Goal: Task Accomplishment & Management: Use online tool/utility

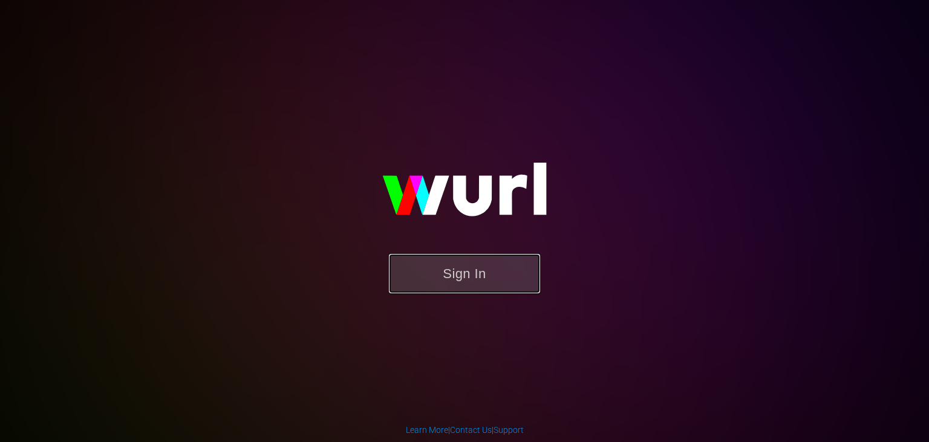
click at [421, 273] on button "Sign In" at bounding box center [464, 273] width 151 height 39
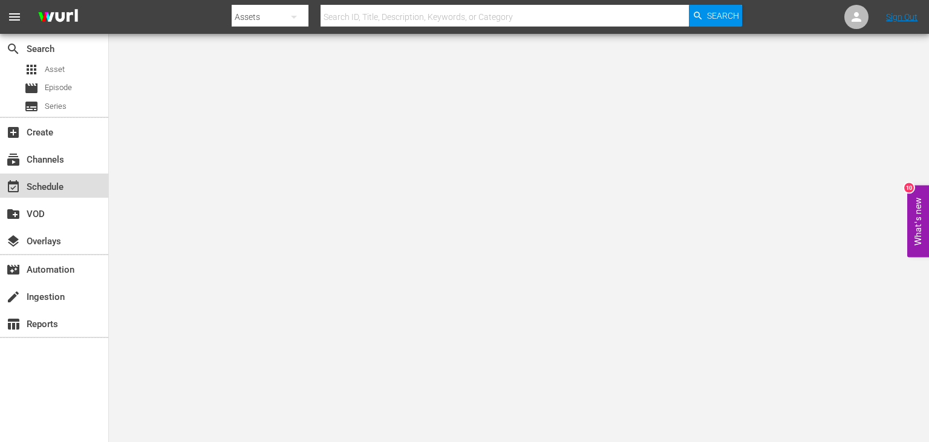
click at [76, 192] on div "event_available Schedule" at bounding box center [54, 186] width 108 height 24
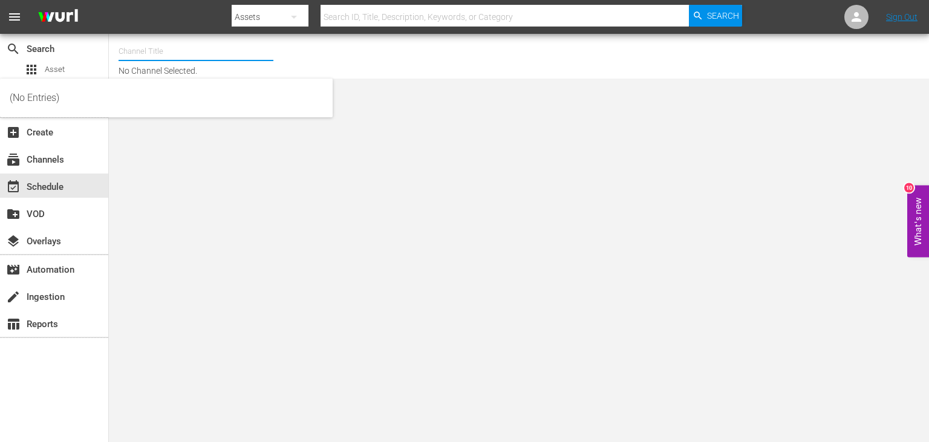
click at [216, 48] on input "text" at bounding box center [196, 51] width 155 height 29
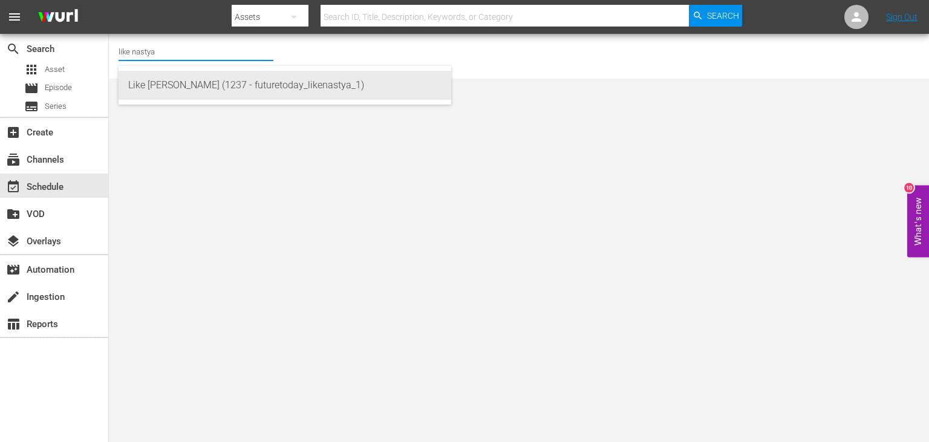
click at [303, 89] on div "Like [PERSON_NAME] (1237 - futuretoday_likenastya_1)" at bounding box center [284, 85] width 313 height 29
type input "Like [PERSON_NAME] (1237 - futuretoday_likenastya_1)"
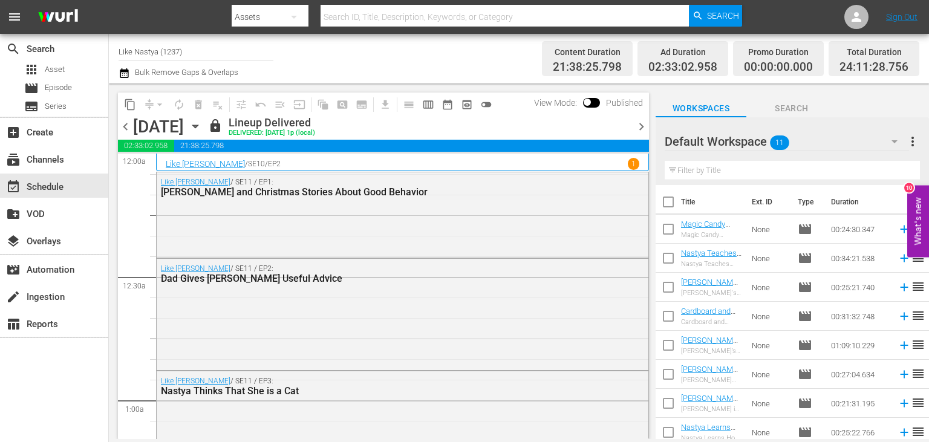
click at [202, 123] on icon "button" at bounding box center [195, 126] width 13 height 13
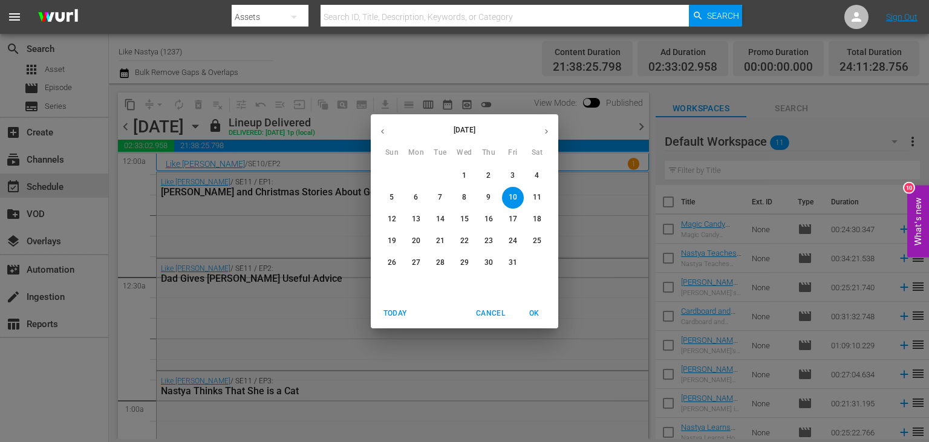
click at [440, 246] on p "21" at bounding box center [440, 241] width 8 height 10
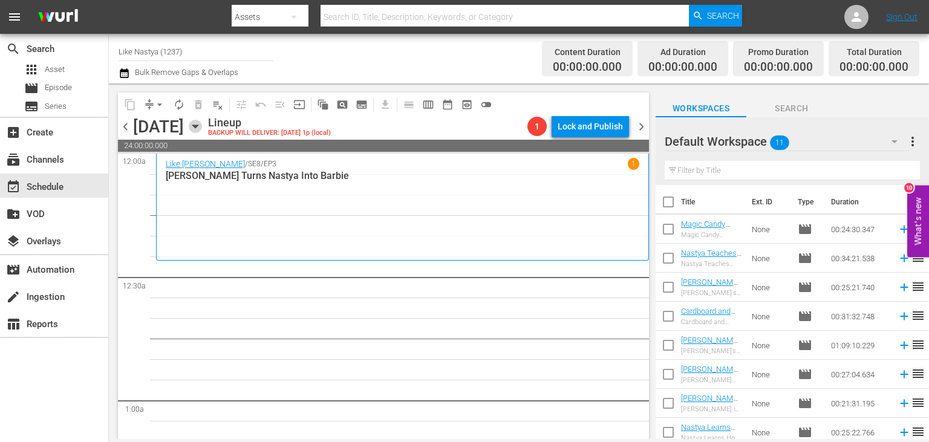
click at [202, 128] on icon "button" at bounding box center [195, 126] width 13 height 13
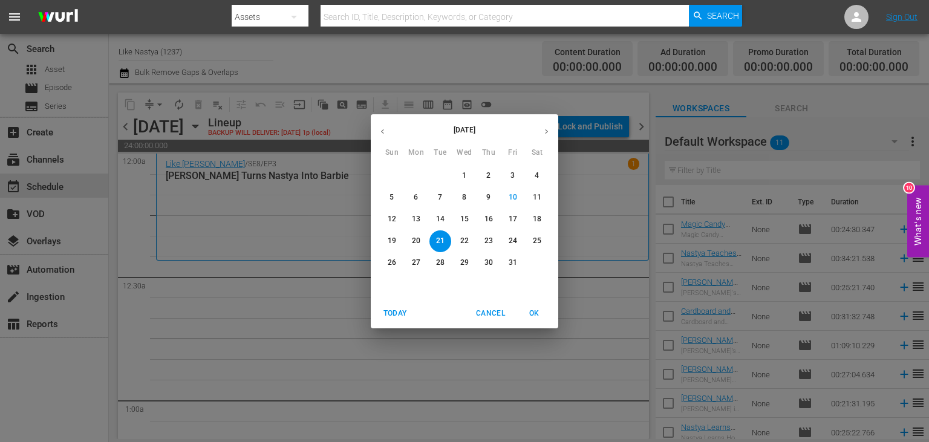
click at [490, 197] on p "9" at bounding box center [488, 197] width 4 height 10
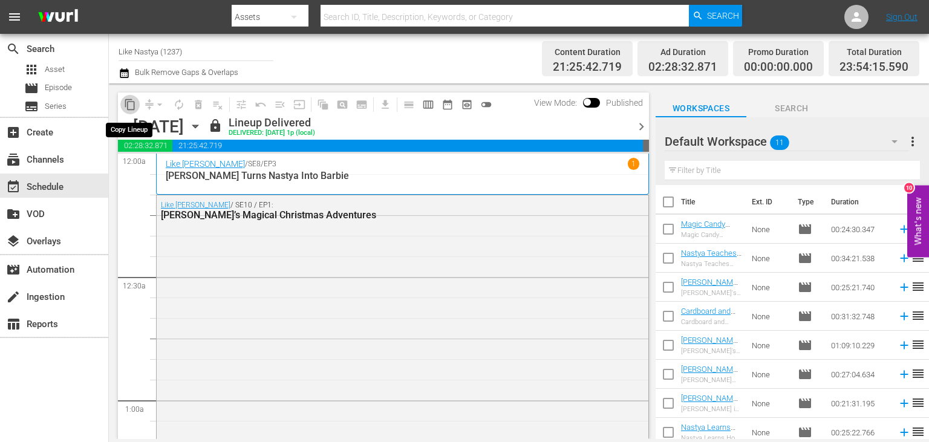
click at [132, 103] on span "content_copy" at bounding box center [130, 105] width 12 height 12
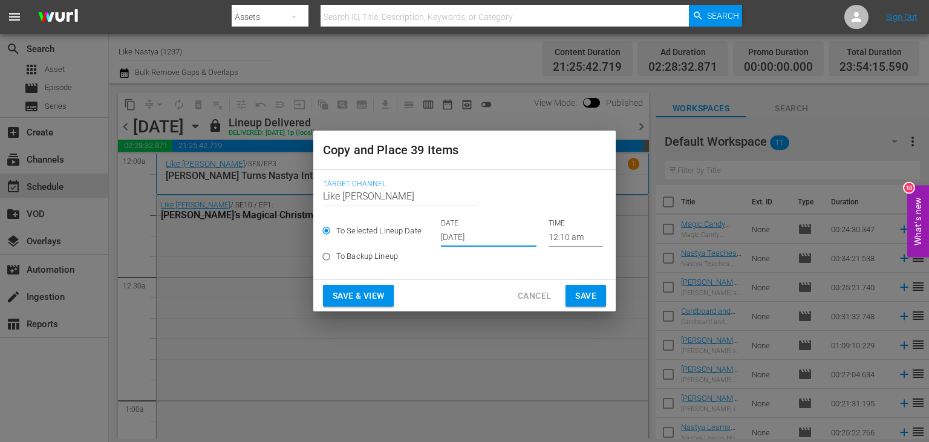
click at [502, 239] on input "[DATE]" at bounding box center [489, 238] width 96 height 18
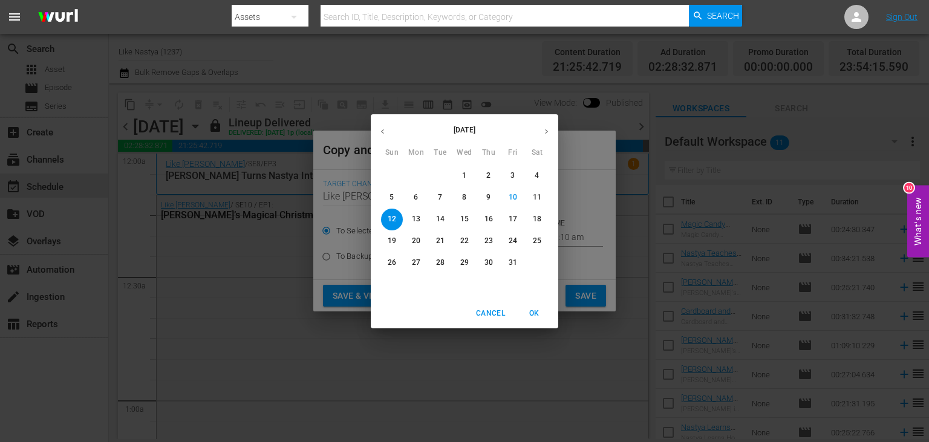
click at [441, 237] on p "21" at bounding box center [440, 241] width 8 height 10
type input "[DATE]"
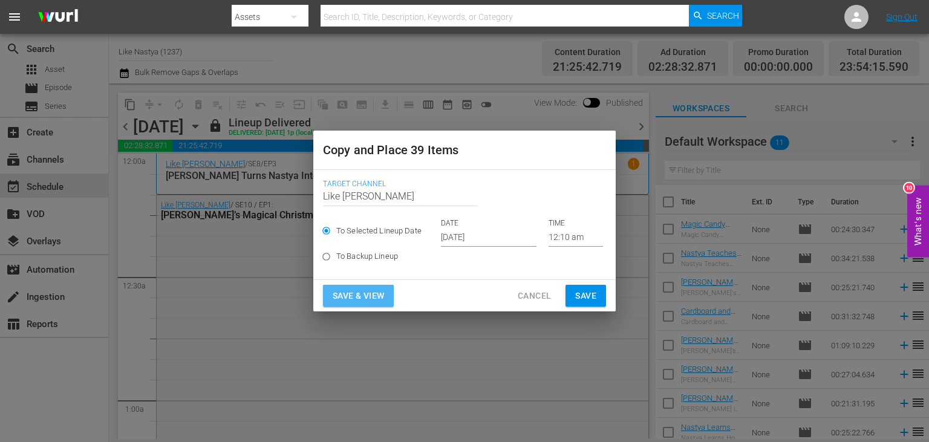
click at [368, 294] on span "Save & View" at bounding box center [358, 295] width 51 height 15
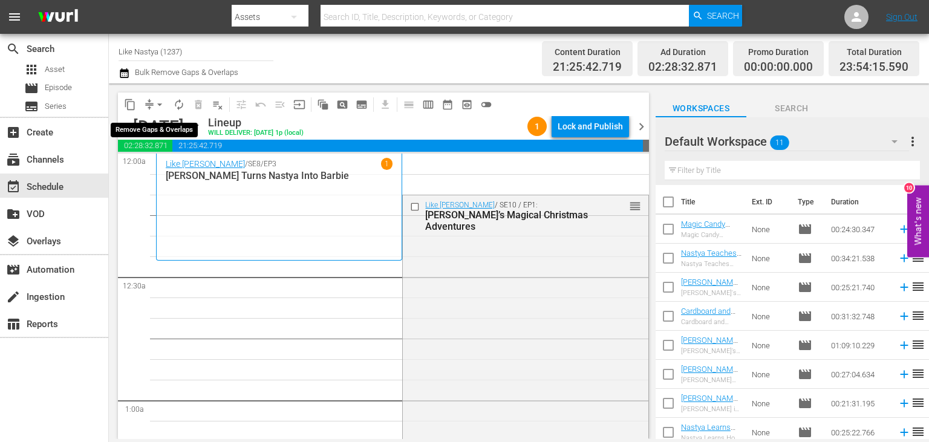
click at [158, 98] on button "arrow_drop_down" at bounding box center [159, 104] width 19 height 19
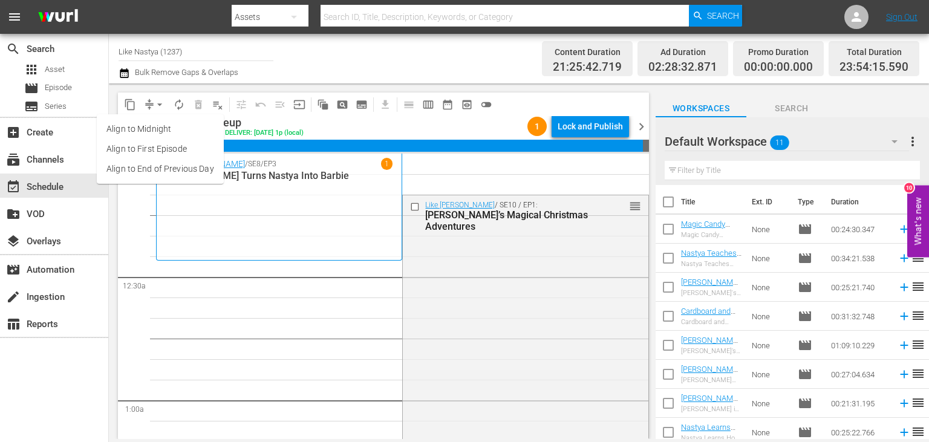
click at [172, 166] on li "Align to End of Previous Day" at bounding box center [160, 169] width 127 height 20
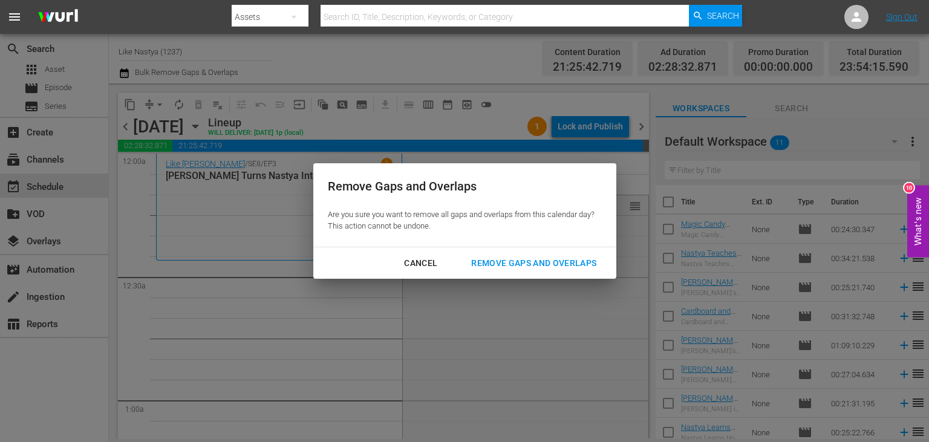
click at [527, 264] on div "Remove Gaps and Overlaps" at bounding box center [533, 263] width 145 height 15
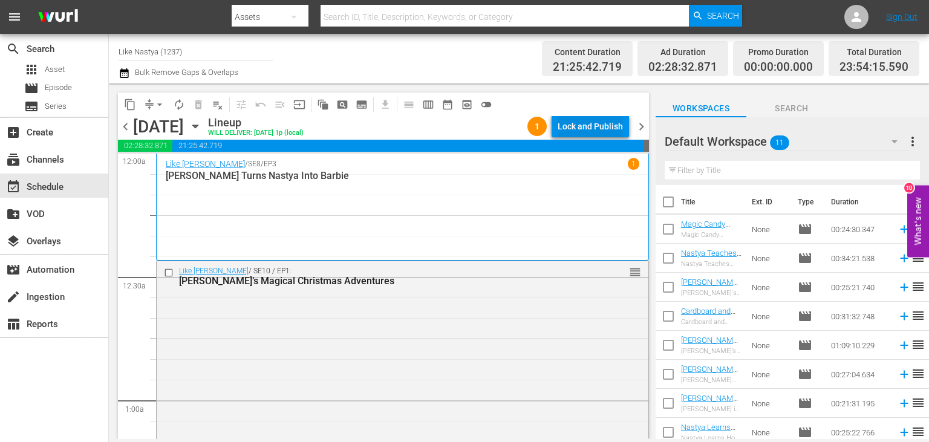
click at [620, 134] on div "Lock and Publish" at bounding box center [590, 127] width 65 height 22
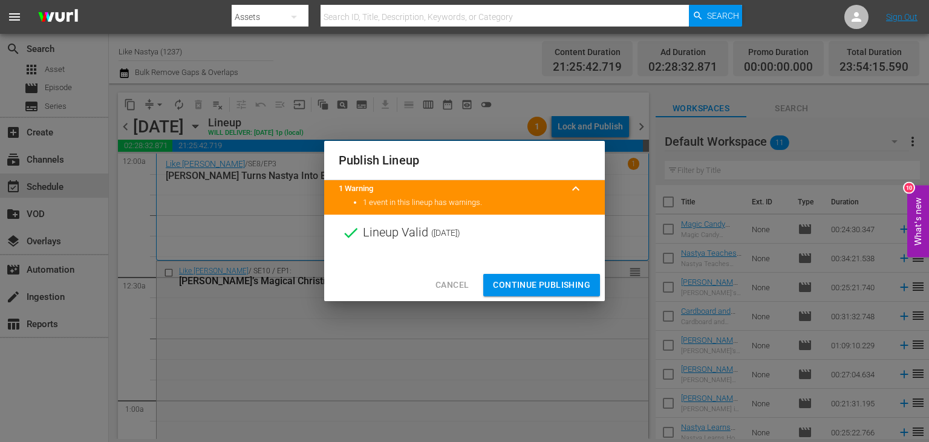
click at [572, 287] on span "Continue Publishing" at bounding box center [541, 285] width 97 height 15
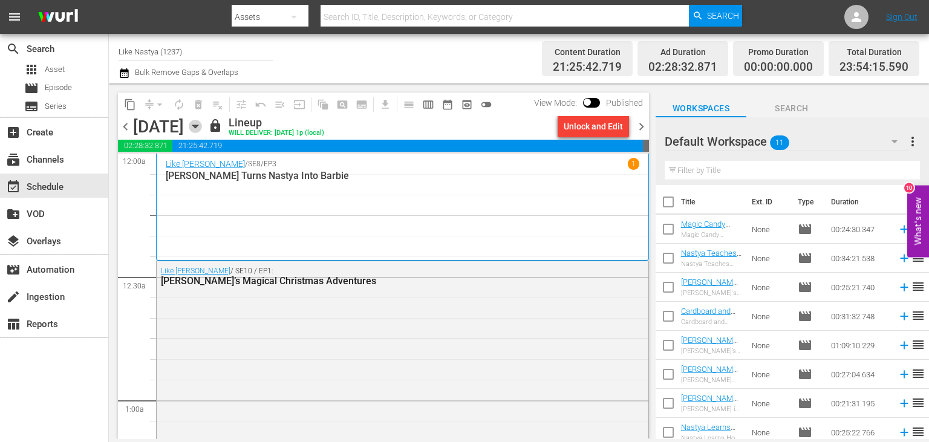
click at [202, 128] on icon "button" at bounding box center [195, 126] width 13 height 13
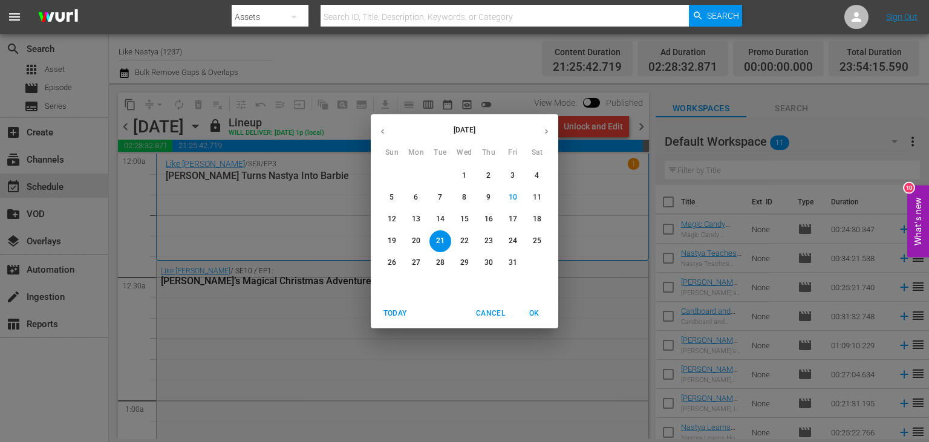
click at [513, 198] on p "10" at bounding box center [513, 197] width 8 height 10
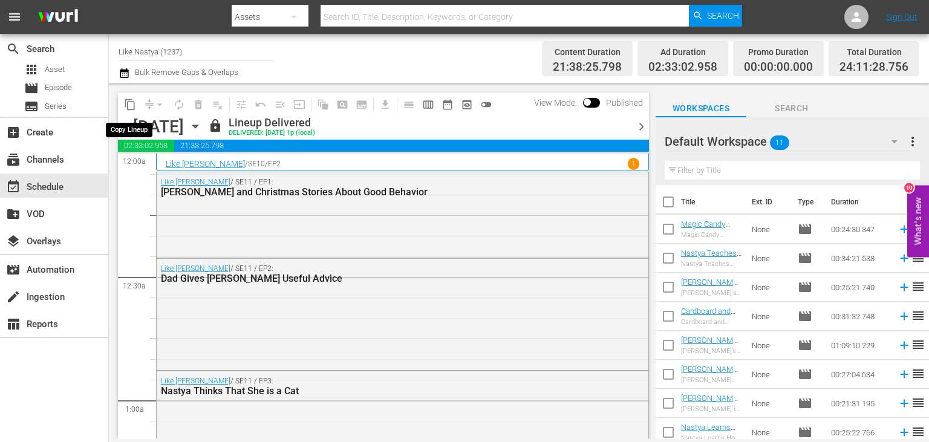
click at [132, 102] on span "content_copy" at bounding box center [130, 105] width 12 height 12
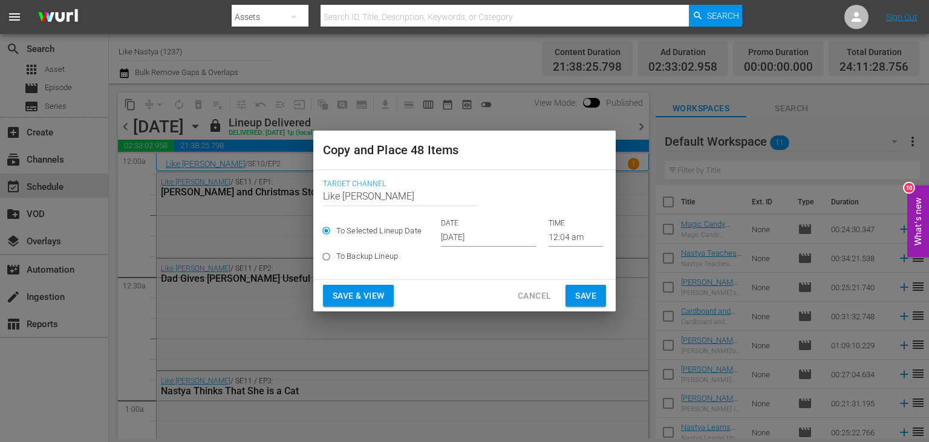
click at [496, 239] on input "[DATE]" at bounding box center [489, 238] width 96 height 18
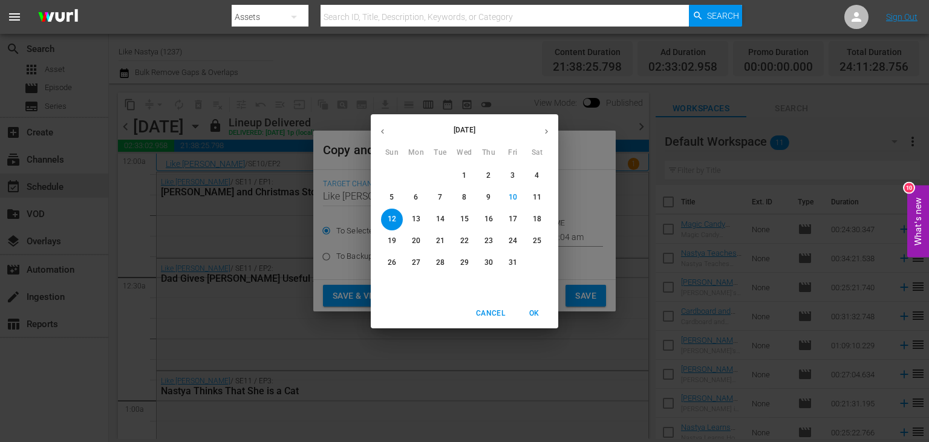
click at [464, 238] on p "22" at bounding box center [464, 241] width 8 height 10
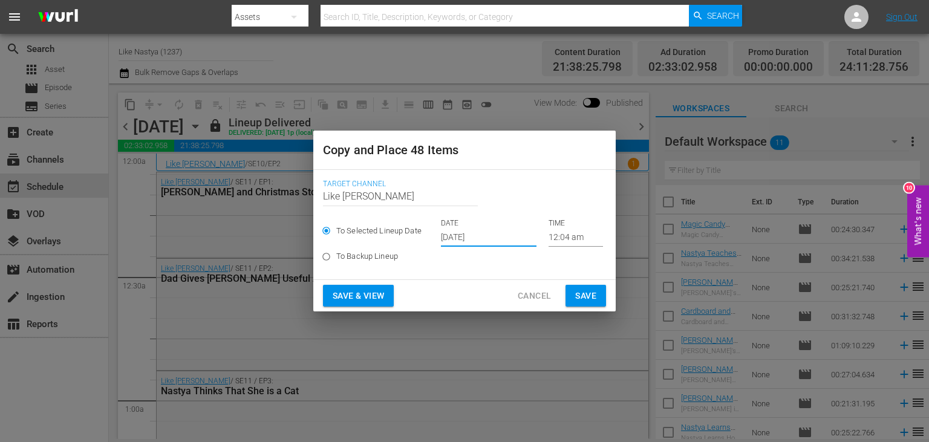
type input "[DATE]"
click at [379, 290] on span "Save & View" at bounding box center [358, 295] width 51 height 15
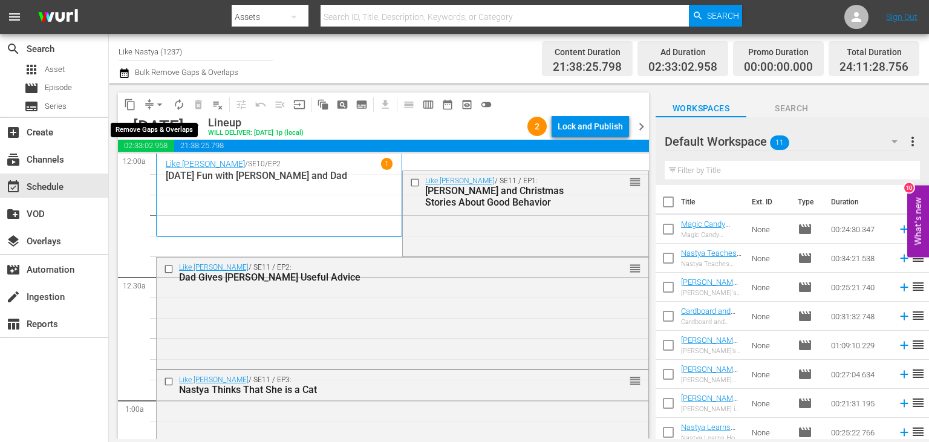
click at [159, 100] on span "arrow_drop_down" at bounding box center [160, 105] width 12 height 12
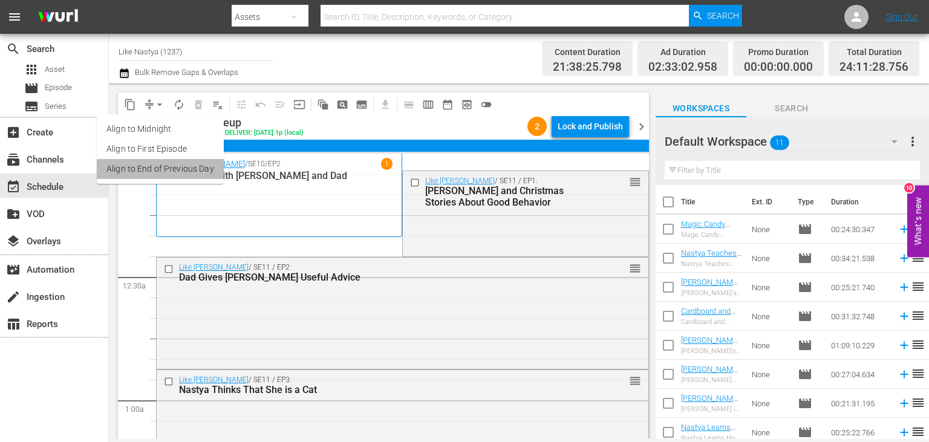
click at [196, 168] on li "Align to End of Previous Day" at bounding box center [160, 169] width 127 height 20
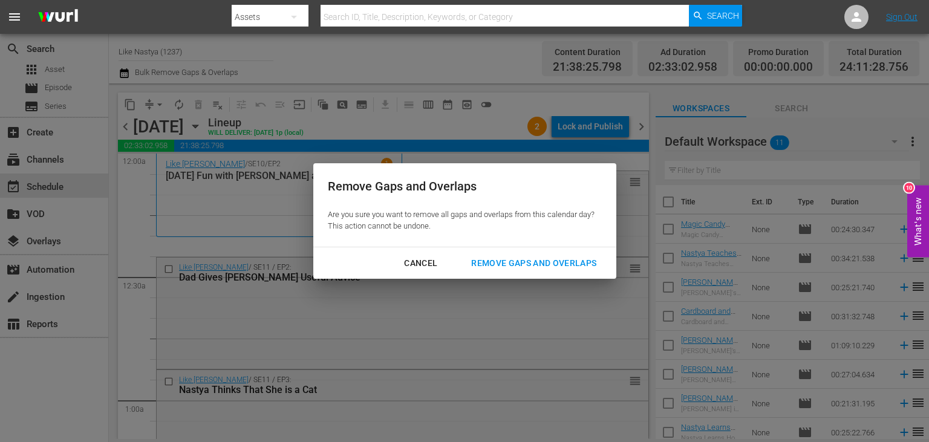
click at [543, 258] on div "Remove Gaps and Overlaps" at bounding box center [533, 263] width 145 height 15
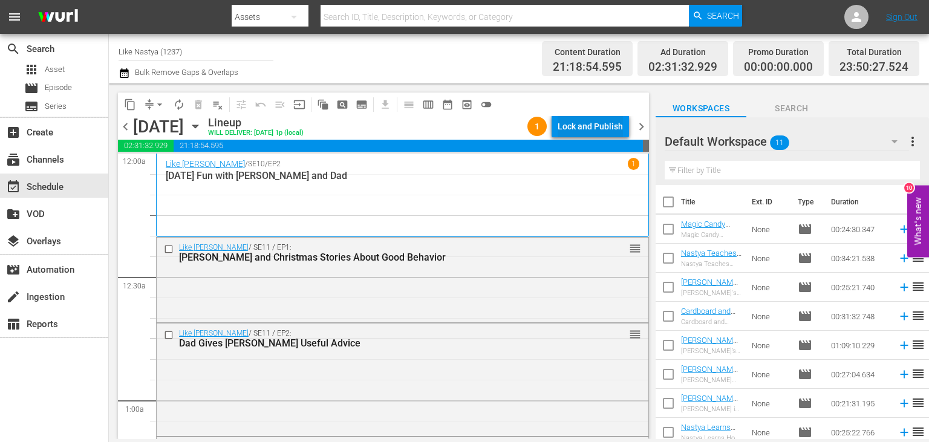
click at [623, 127] on button "Lock and Publish" at bounding box center [589, 127] width 77 height 22
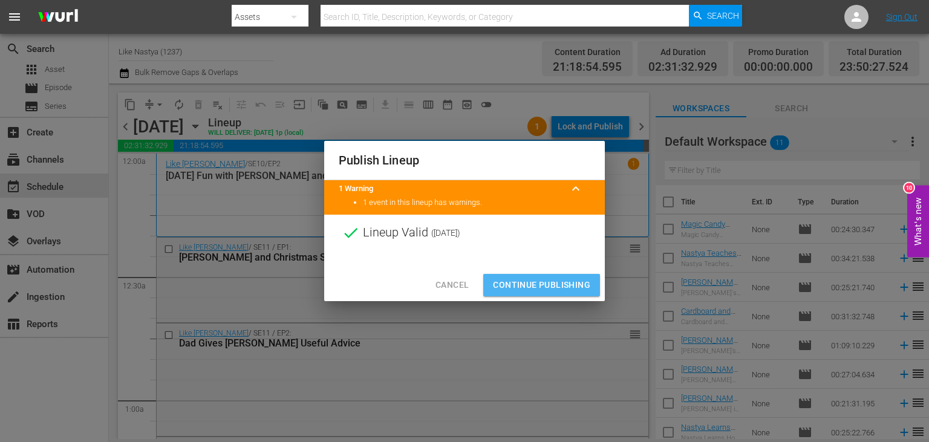
click at [558, 279] on span "Continue Publishing" at bounding box center [541, 285] width 97 height 15
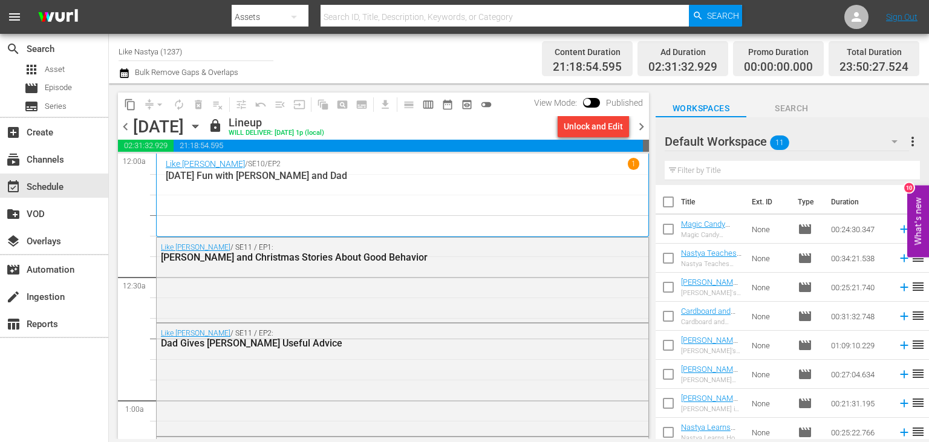
click at [205, 118] on div "[DATE] [DATE]" at bounding box center [169, 127] width 72 height 20
click at [202, 120] on icon "button" at bounding box center [195, 126] width 13 height 13
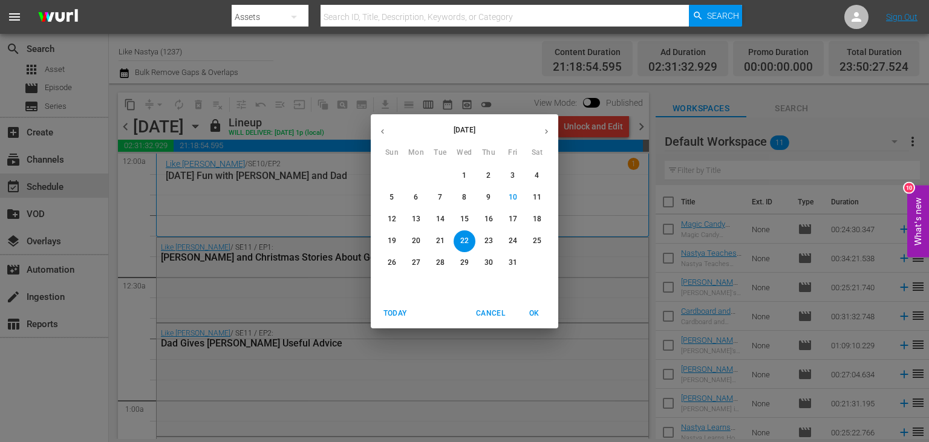
click at [538, 196] on p "11" at bounding box center [537, 197] width 8 height 10
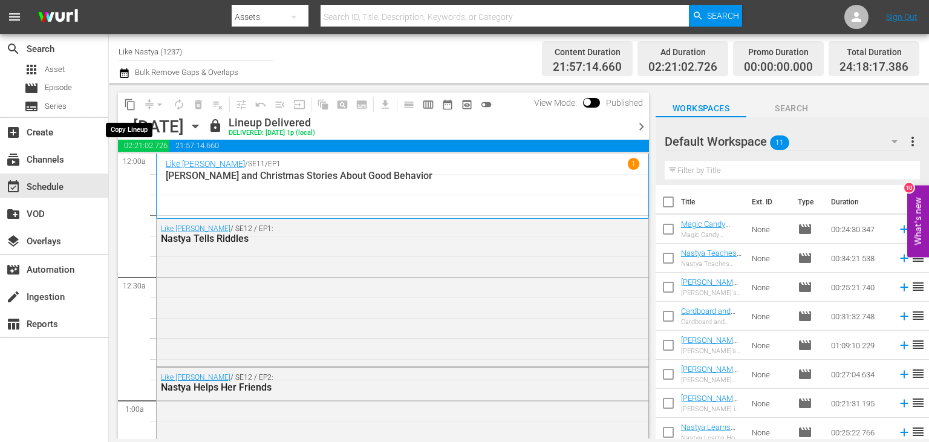
click at [131, 105] on span "content_copy" at bounding box center [130, 105] width 12 height 12
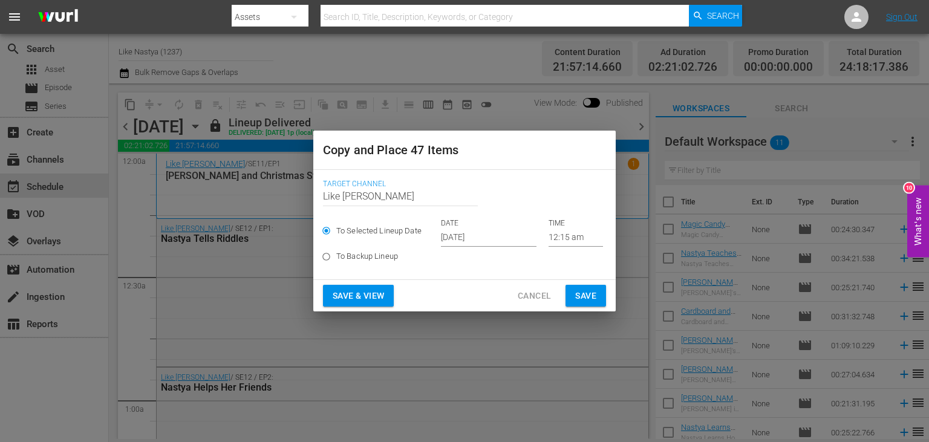
click at [510, 229] on input "[DATE]" at bounding box center [489, 238] width 96 height 18
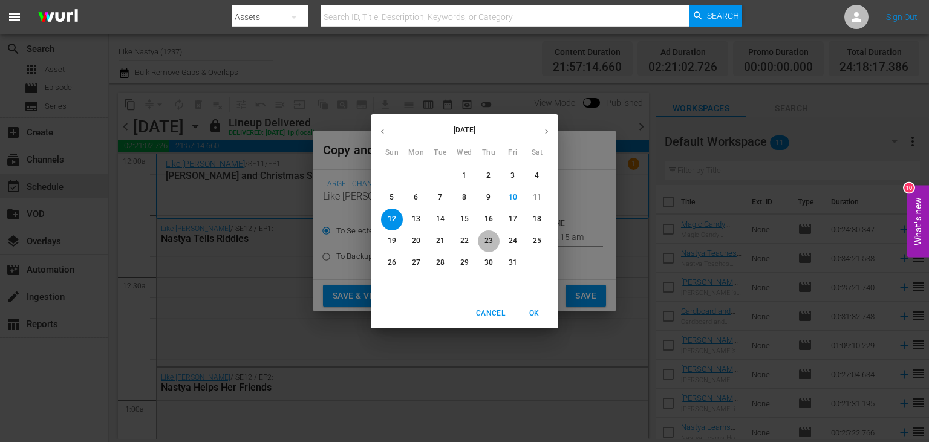
click at [497, 246] on span "23" at bounding box center [489, 241] width 22 height 10
type input "[DATE]"
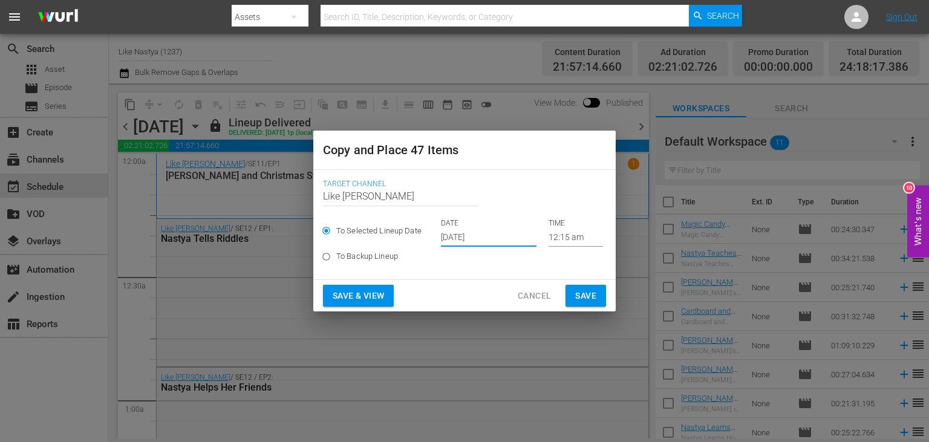
click at [357, 293] on span "Save & View" at bounding box center [358, 295] width 51 height 15
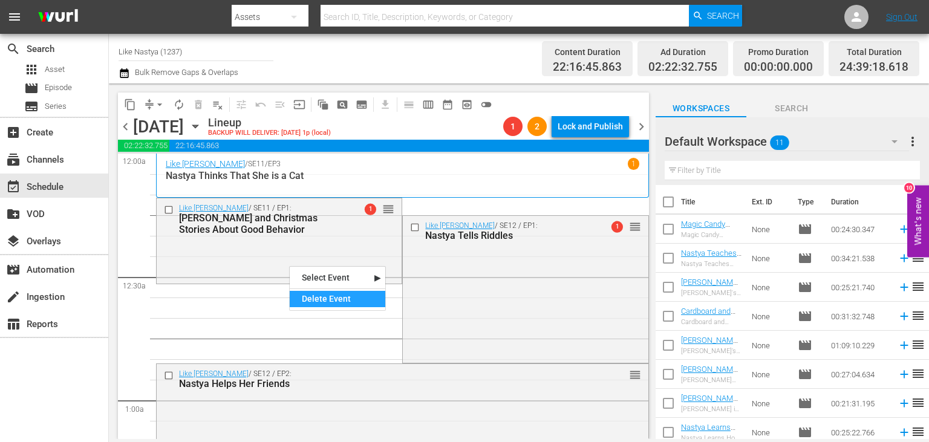
click at [323, 296] on div "Delete Event" at bounding box center [338, 299] width 96 height 16
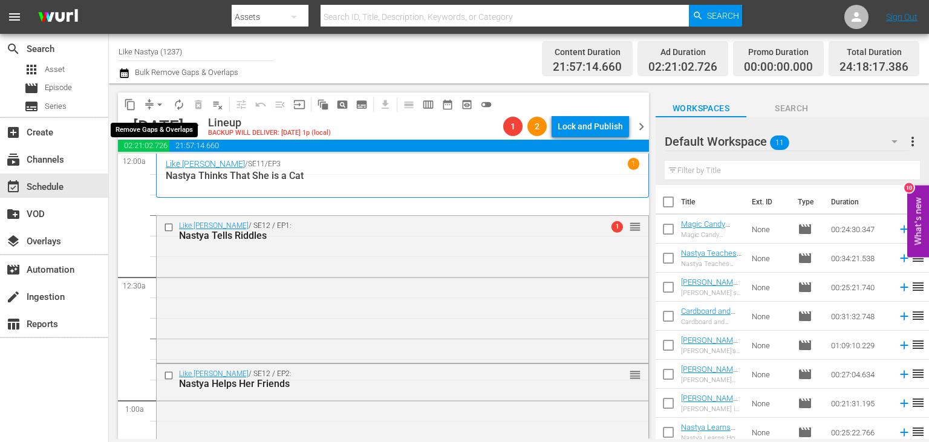
click at [163, 103] on span "arrow_drop_down" at bounding box center [160, 105] width 12 height 12
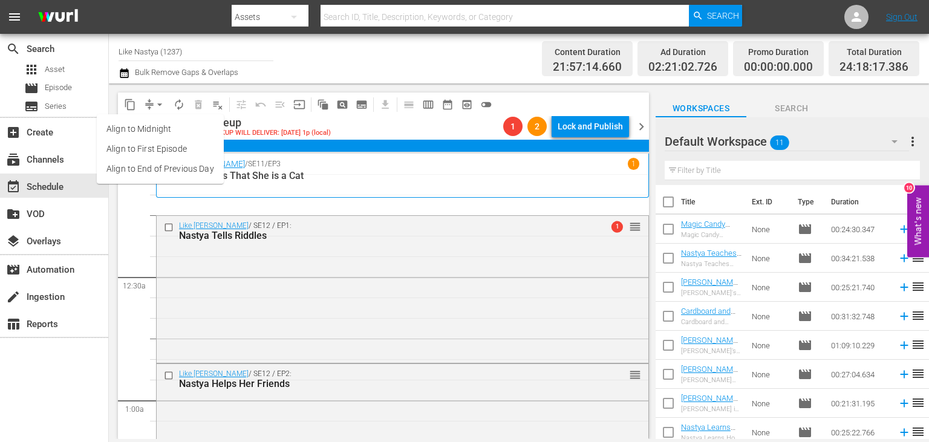
click at [185, 175] on li "Align to End of Previous Day" at bounding box center [160, 169] width 127 height 20
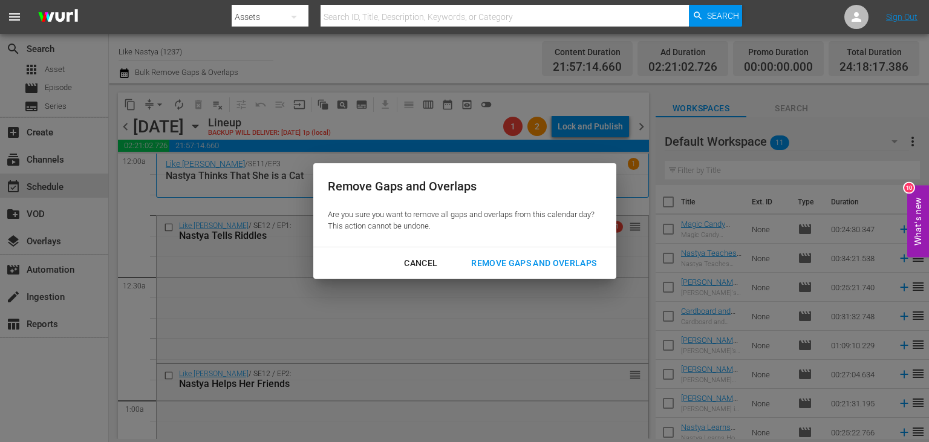
click at [516, 259] on div "Remove Gaps and Overlaps" at bounding box center [533, 263] width 145 height 15
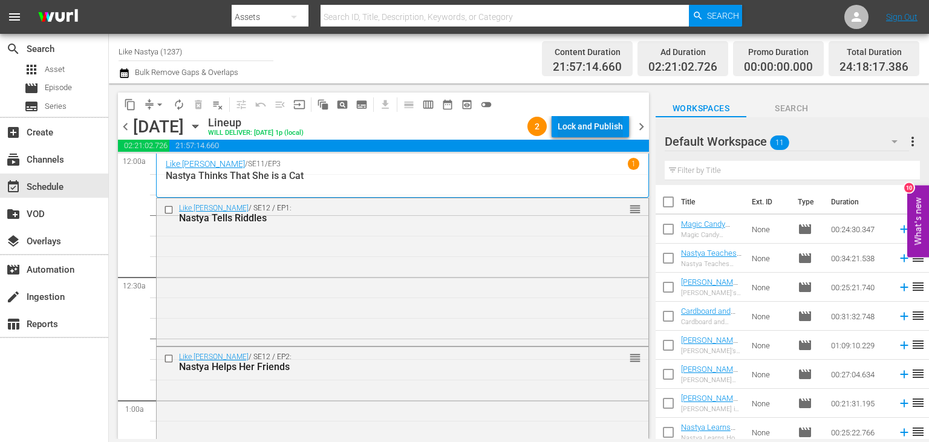
click at [585, 124] on div "Lock and Publish" at bounding box center [590, 127] width 65 height 22
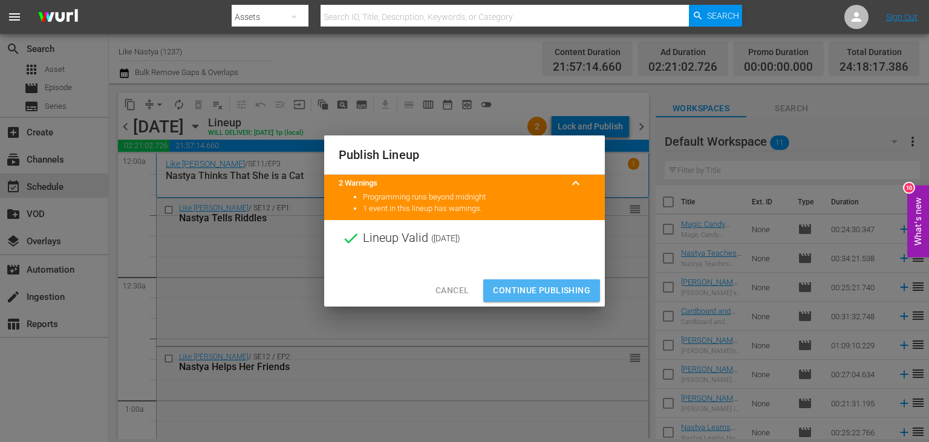
click at [529, 294] on span "Continue Publishing" at bounding box center [541, 290] width 97 height 15
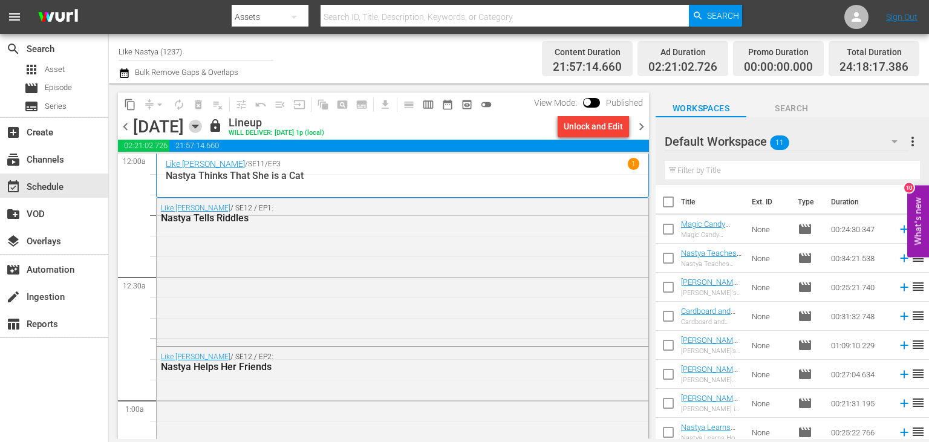
click at [202, 125] on icon "button" at bounding box center [195, 126] width 13 height 13
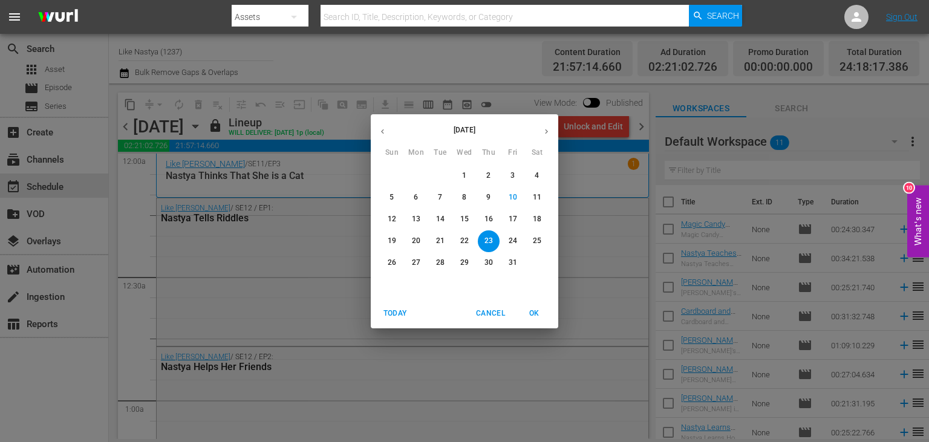
click at [395, 214] on p "12" at bounding box center [392, 219] width 8 height 10
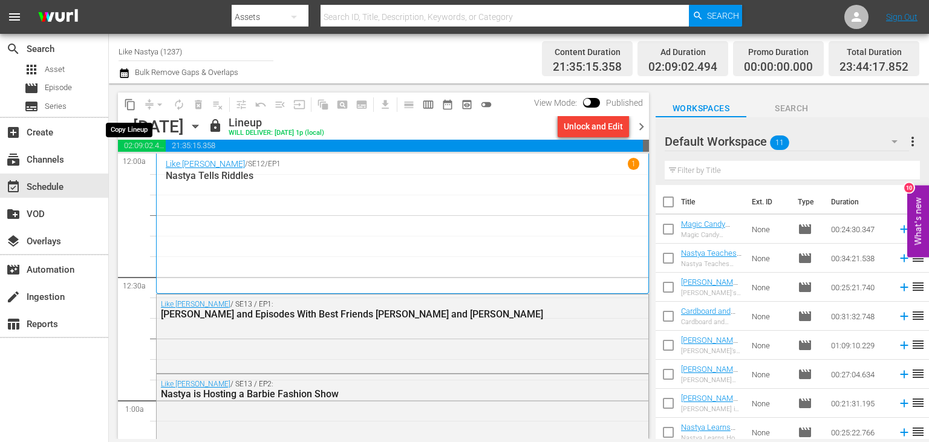
click at [132, 103] on span "content_copy" at bounding box center [130, 105] width 12 height 12
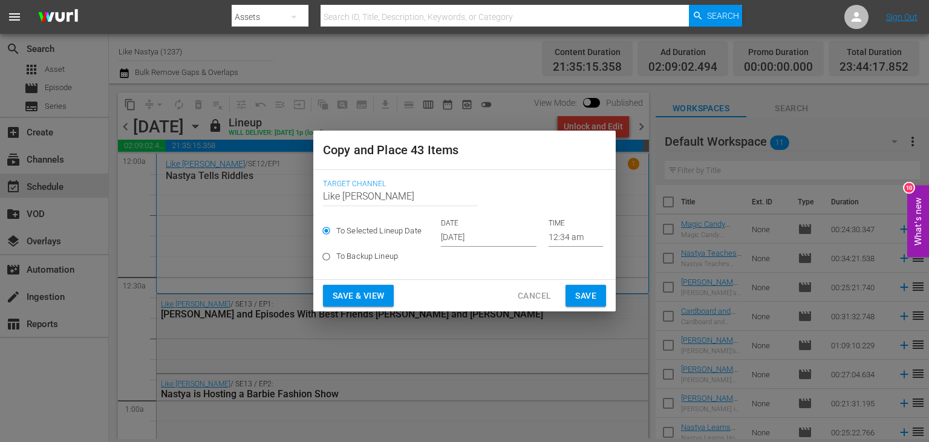
click at [495, 241] on input "[DATE]" at bounding box center [489, 238] width 96 height 18
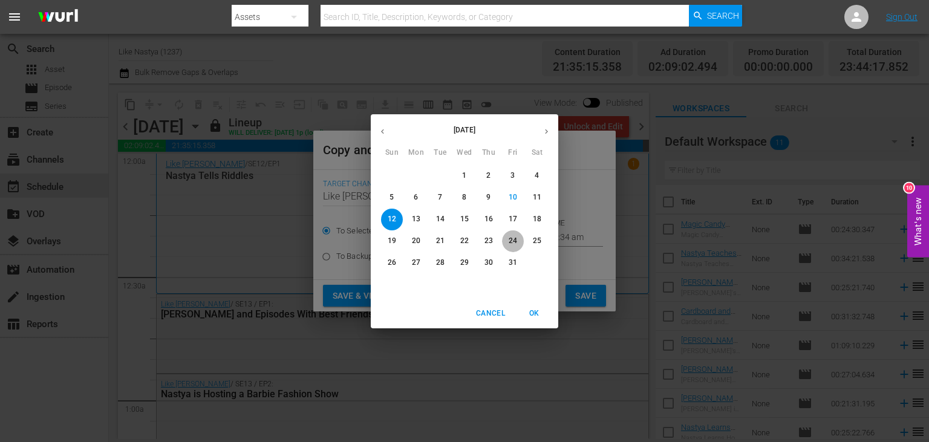
click at [509, 241] on span "24" at bounding box center [513, 241] width 22 height 10
type input "[DATE]"
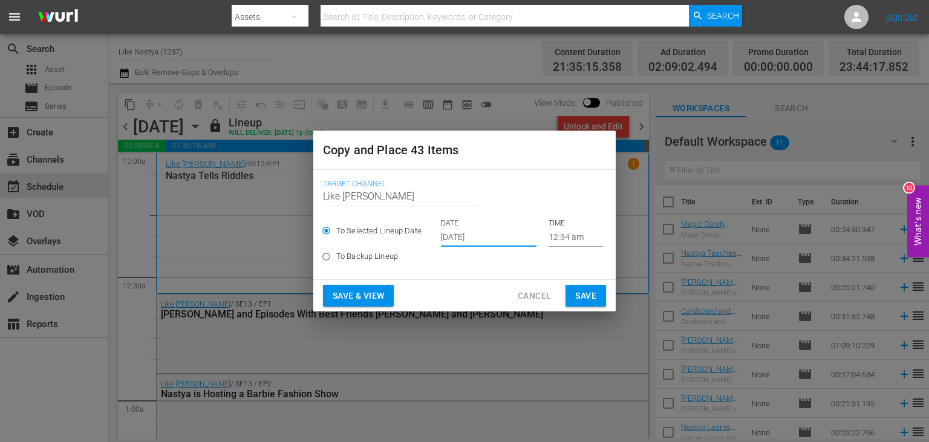
click at [347, 296] on span "Save & View" at bounding box center [358, 295] width 51 height 15
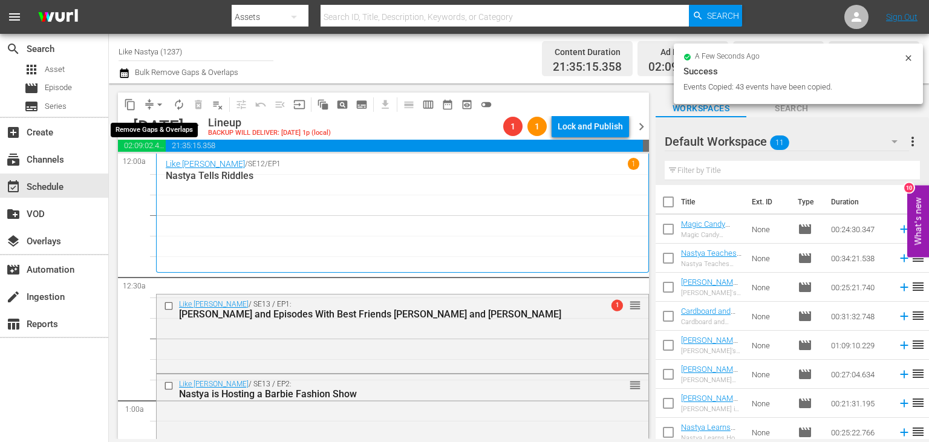
click at [161, 103] on span "arrow_drop_down" at bounding box center [160, 105] width 12 height 12
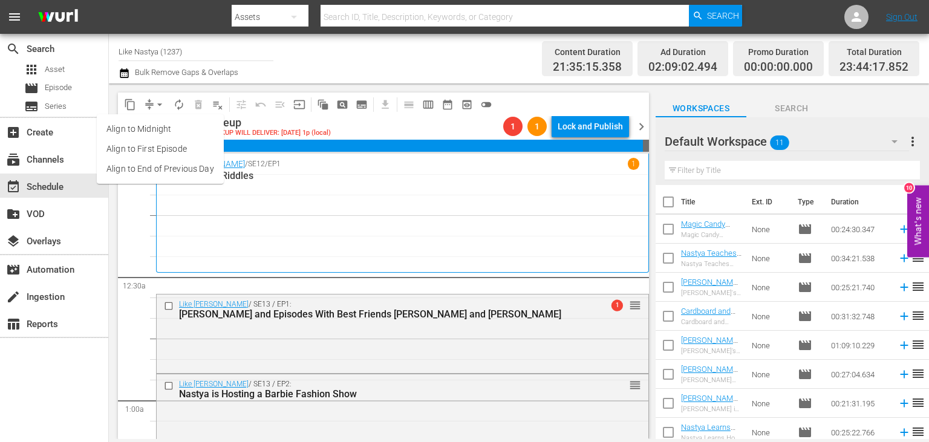
click at [194, 168] on li "Align to End of Previous Day" at bounding box center [160, 169] width 127 height 20
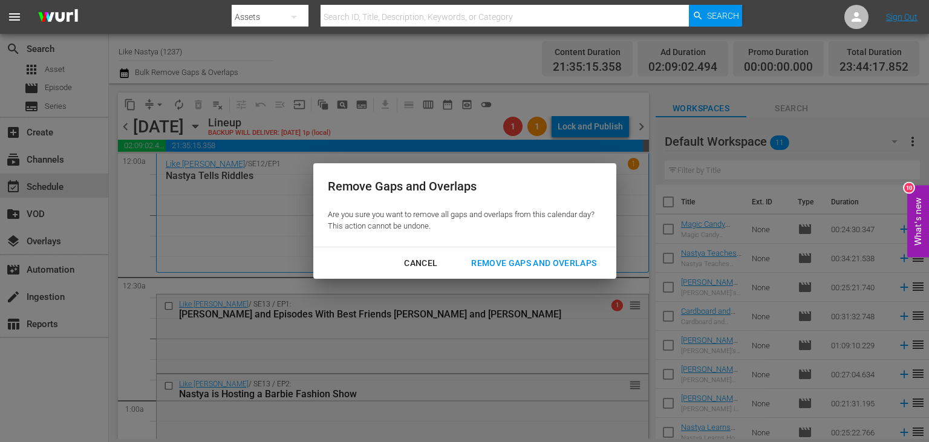
click at [574, 253] on button "Remove Gaps and Overlaps" at bounding box center [534, 263] width 154 height 22
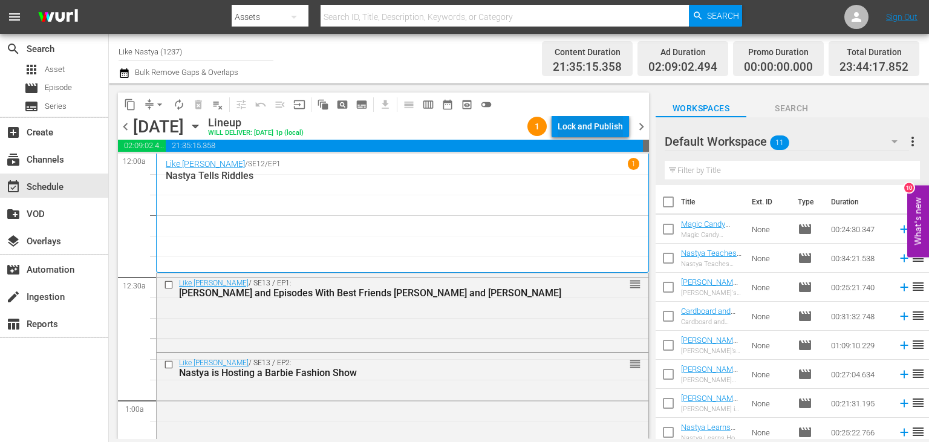
click at [594, 123] on div "Lock and Publish" at bounding box center [590, 127] width 65 height 22
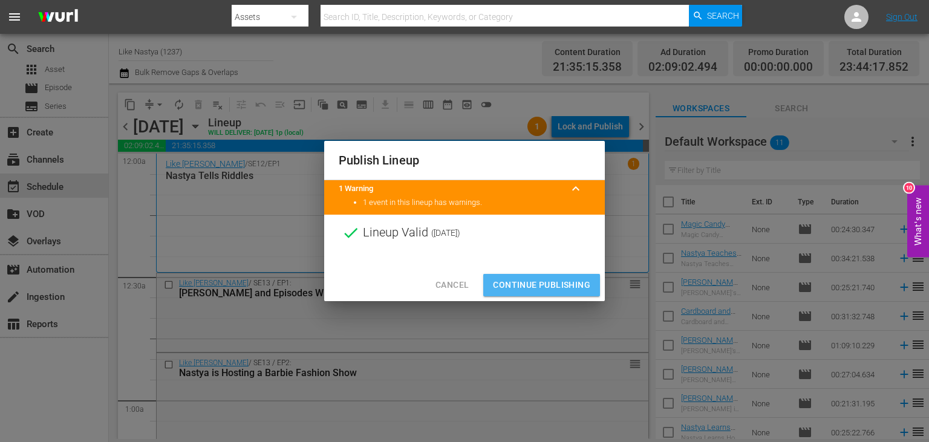
click at [553, 287] on span "Continue Publishing" at bounding box center [541, 285] width 97 height 15
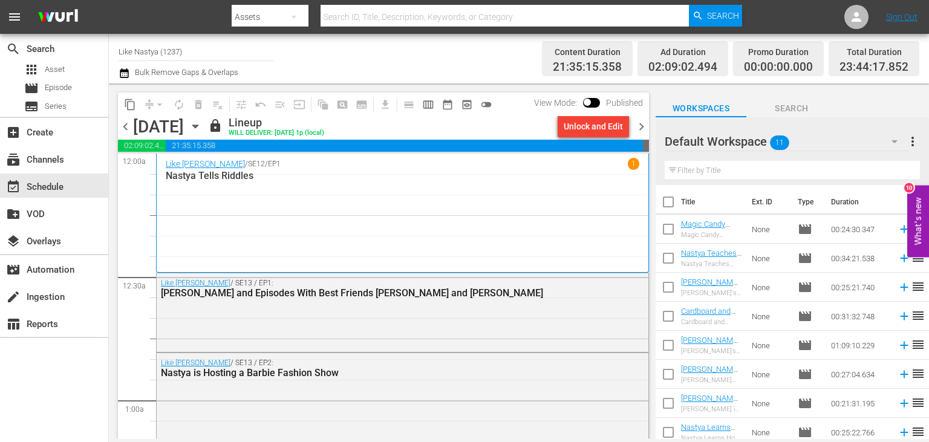
click at [202, 128] on icon "button" at bounding box center [195, 126] width 13 height 13
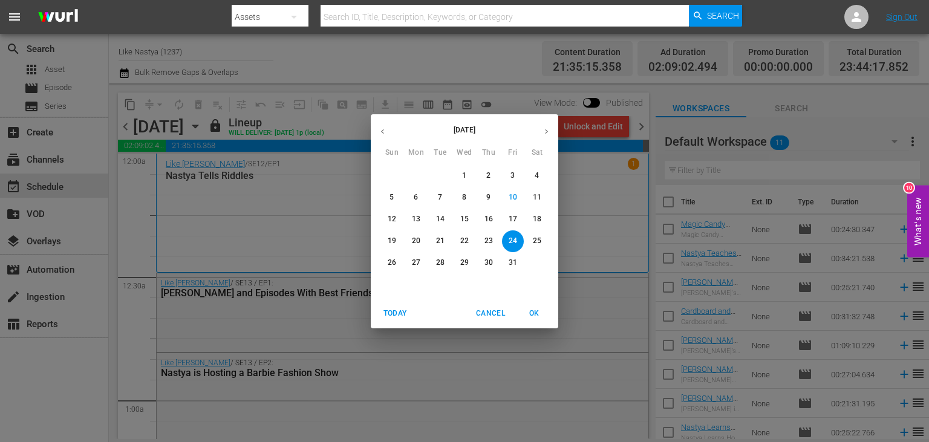
click at [414, 220] on p "13" at bounding box center [416, 219] width 8 height 10
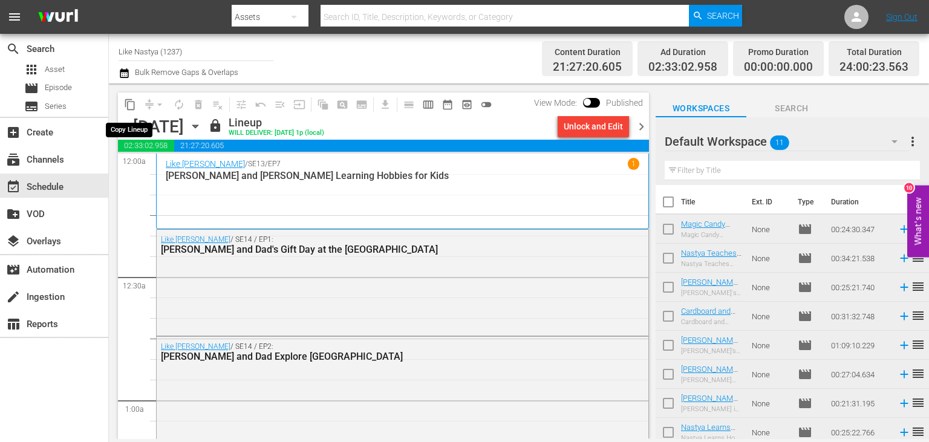
click at [126, 99] on span "content_copy" at bounding box center [130, 105] width 12 height 12
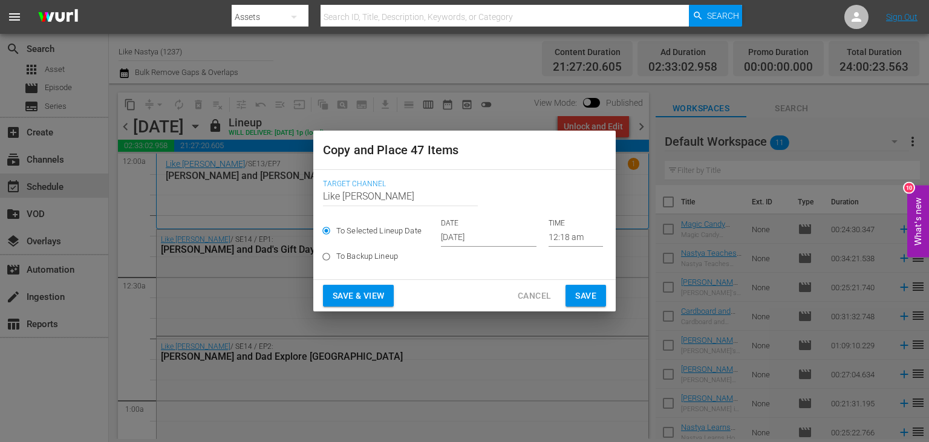
click at [491, 243] on input "[DATE]" at bounding box center [489, 238] width 96 height 18
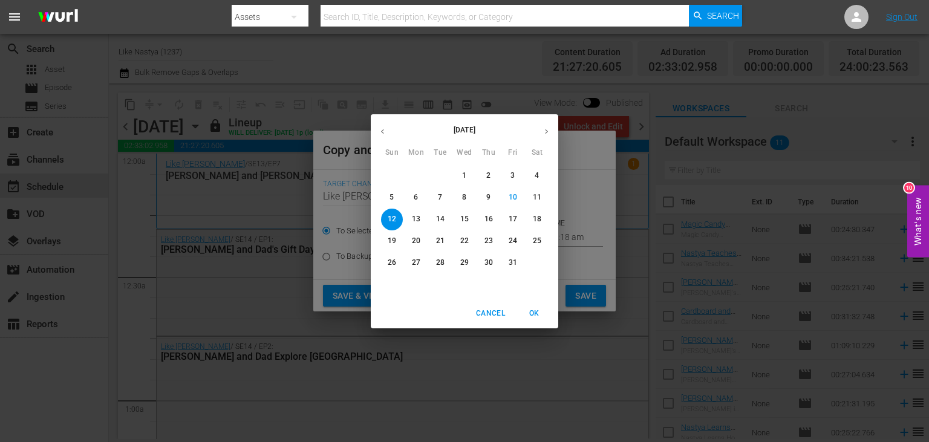
click at [541, 246] on span "25" at bounding box center [537, 241] width 22 height 10
type input "[DATE]"
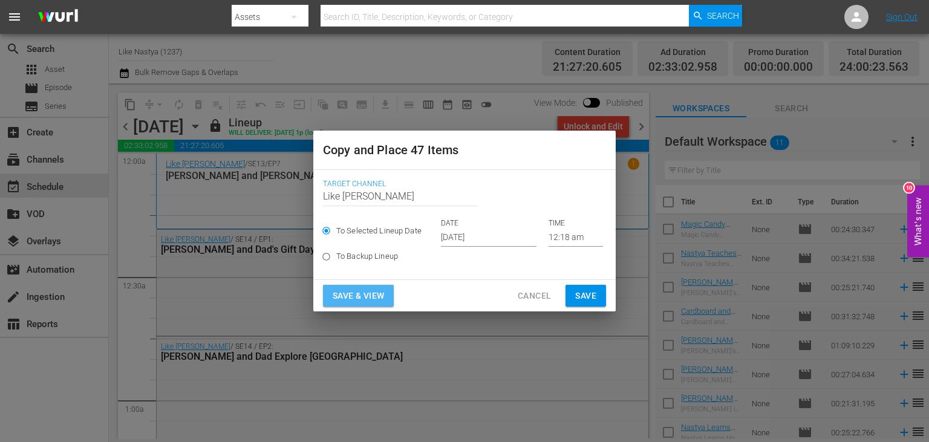
click at [379, 290] on span "Save & View" at bounding box center [358, 295] width 51 height 15
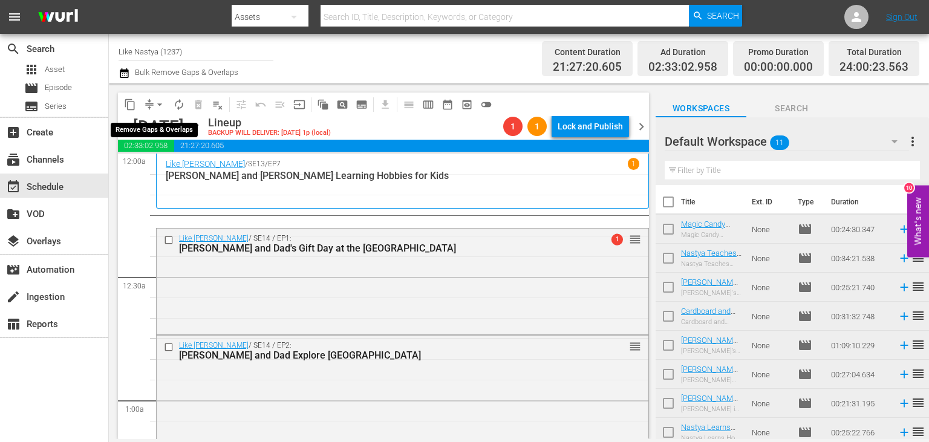
click at [159, 100] on span "arrow_drop_down" at bounding box center [160, 105] width 12 height 12
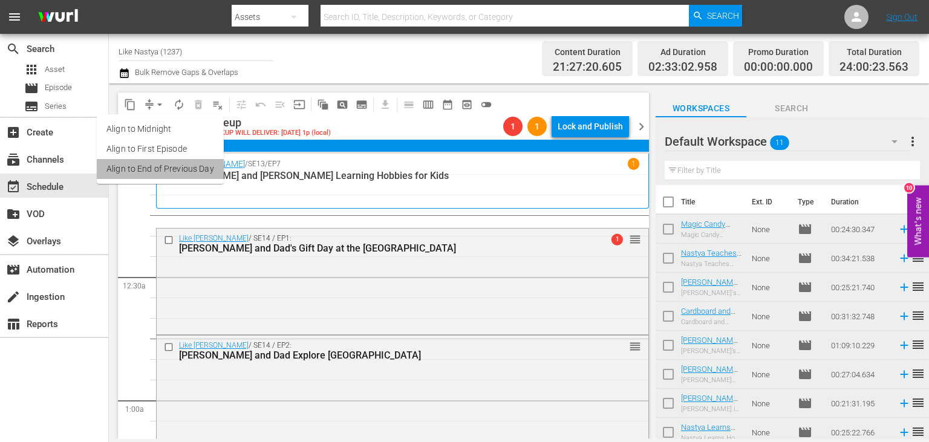
click at [189, 164] on li "Align to End of Previous Day" at bounding box center [160, 169] width 127 height 20
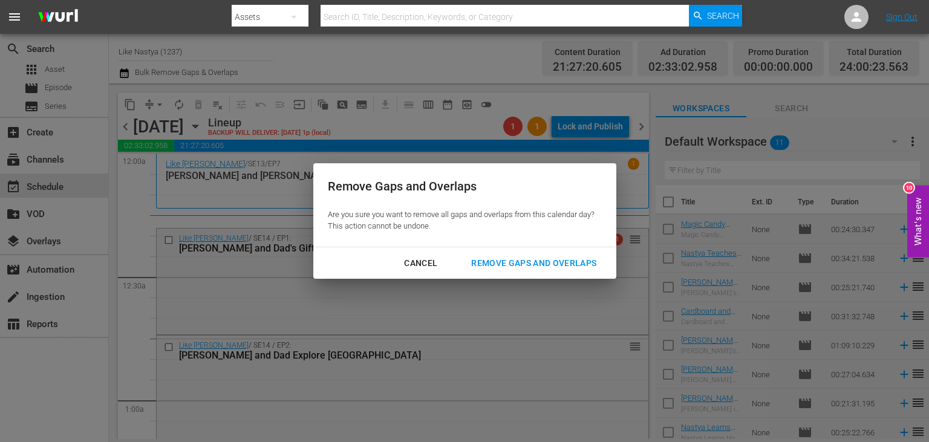
click at [533, 258] on div "Remove Gaps and Overlaps" at bounding box center [533, 263] width 145 height 15
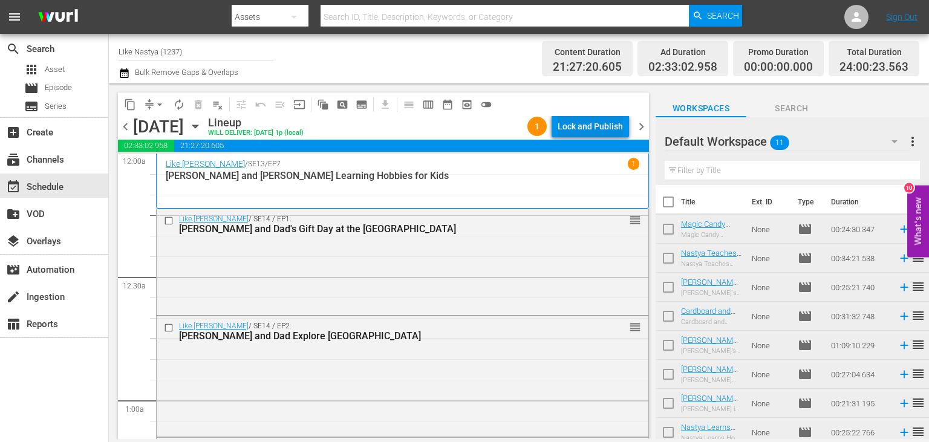
click at [604, 132] on div "Lock and Publish" at bounding box center [590, 127] width 65 height 22
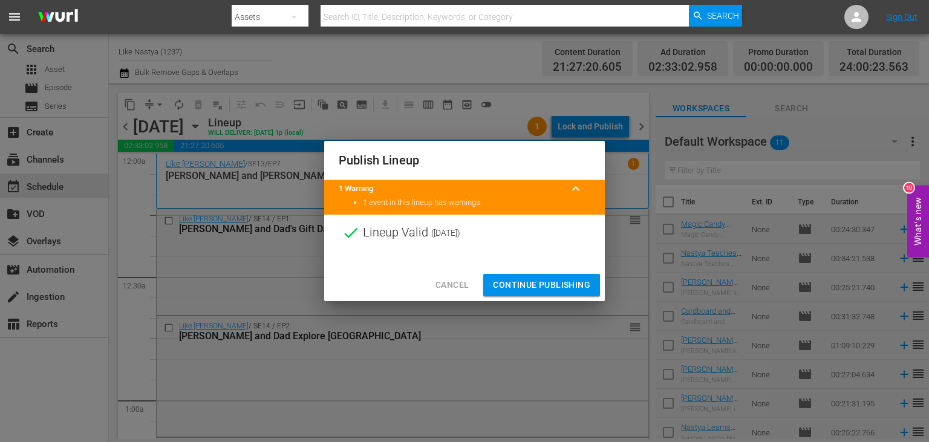
click at [536, 284] on span "Continue Publishing" at bounding box center [541, 285] width 97 height 15
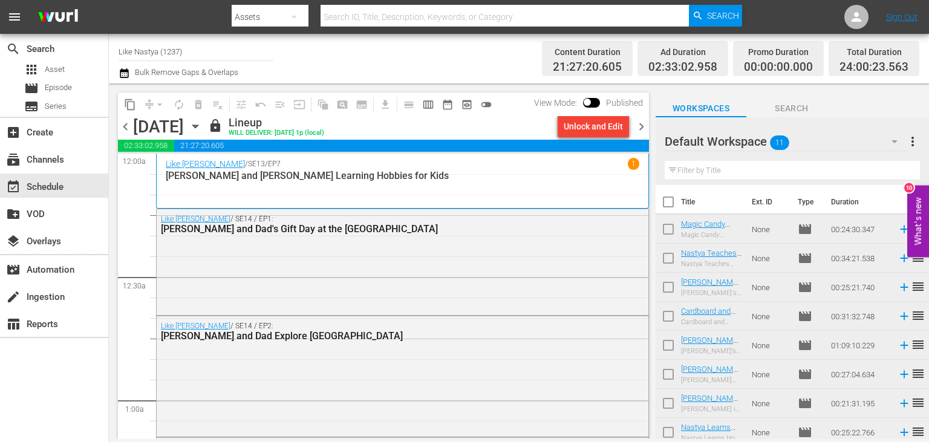
click at [202, 127] on icon "button" at bounding box center [195, 126] width 13 height 13
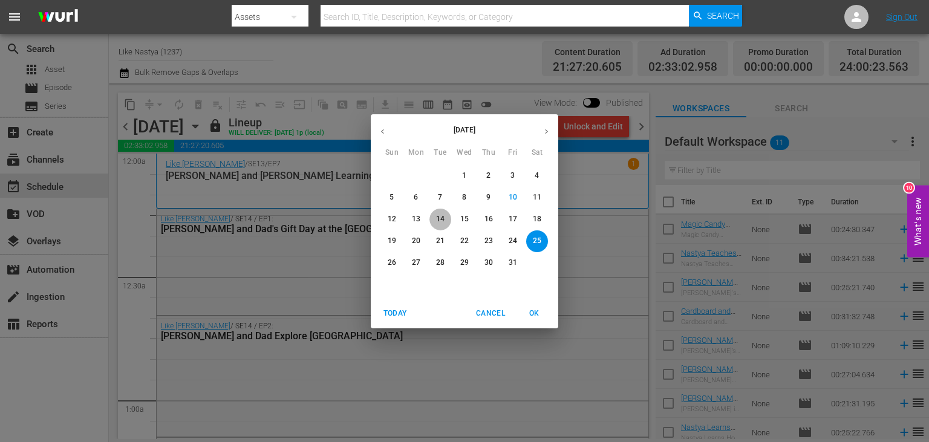
click at [447, 221] on span "14" at bounding box center [440, 219] width 22 height 10
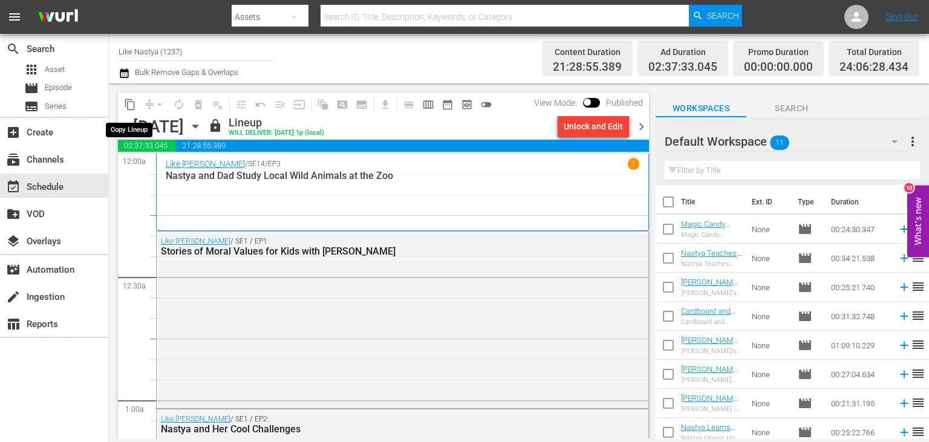
click at [132, 100] on span "content_copy" at bounding box center [130, 105] width 12 height 12
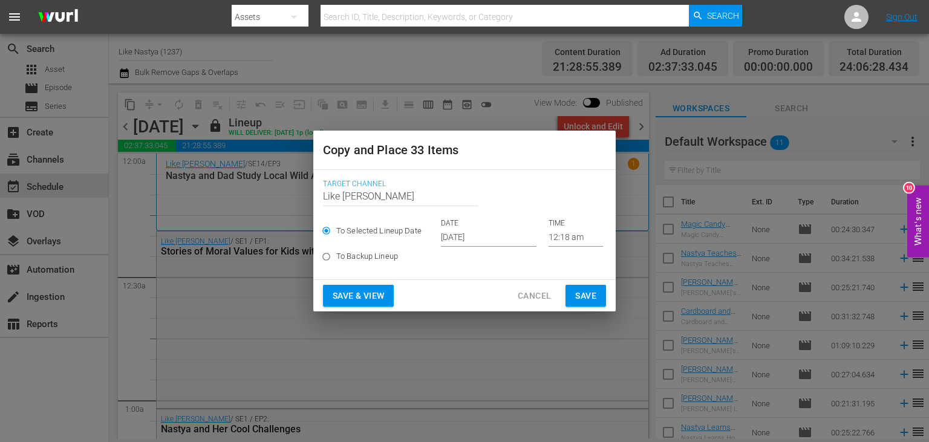
click at [509, 238] on input "[DATE]" at bounding box center [489, 238] width 96 height 18
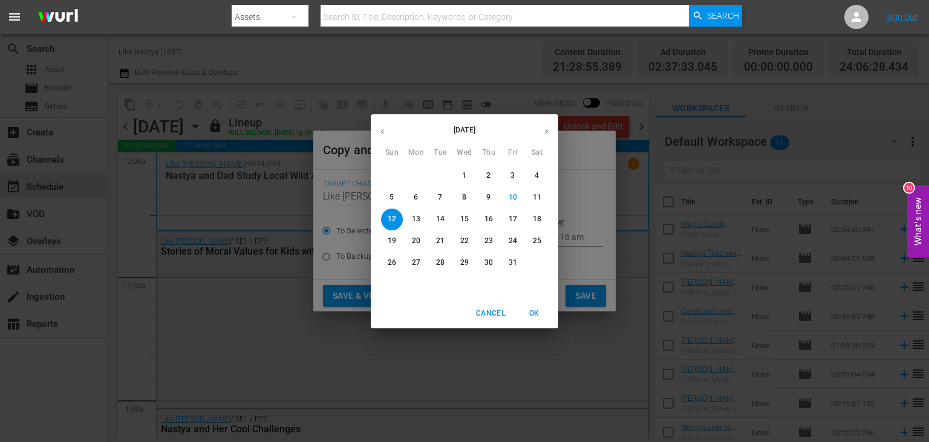
click at [392, 265] on p "26" at bounding box center [392, 263] width 8 height 10
type input "[DATE]"
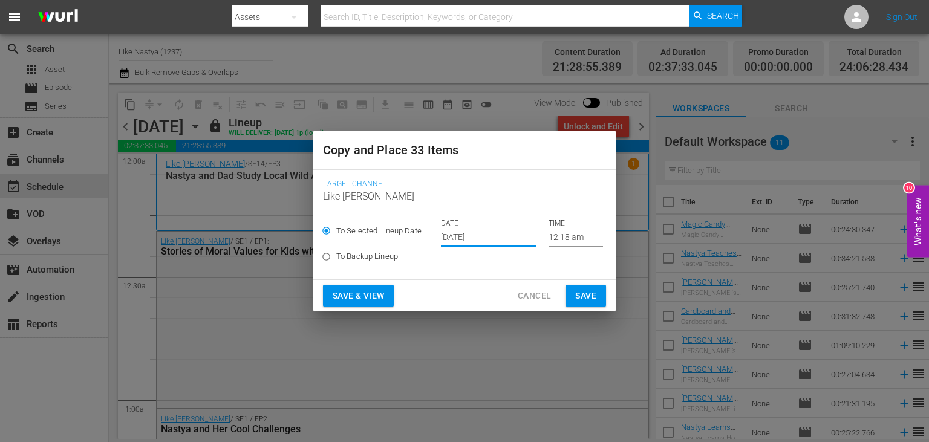
click at [374, 293] on span "Save & View" at bounding box center [358, 295] width 51 height 15
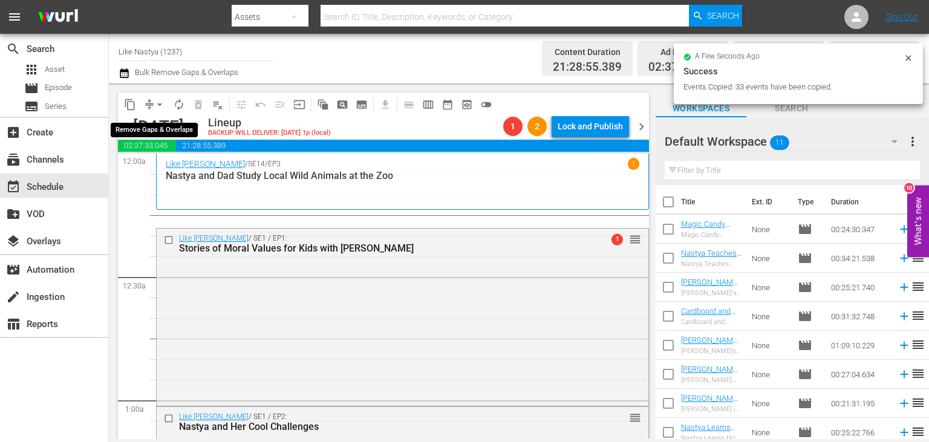
click at [155, 103] on span "arrow_drop_down" at bounding box center [160, 105] width 12 height 12
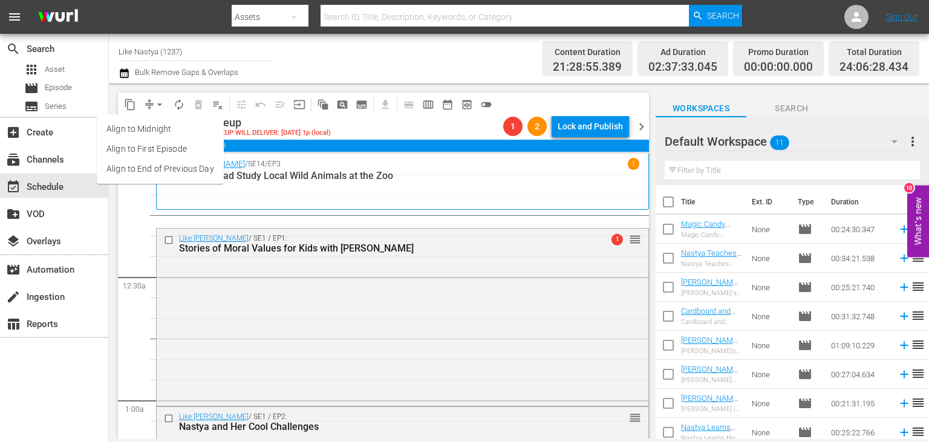
click at [198, 166] on li "Align to End of Previous Day" at bounding box center [160, 169] width 127 height 20
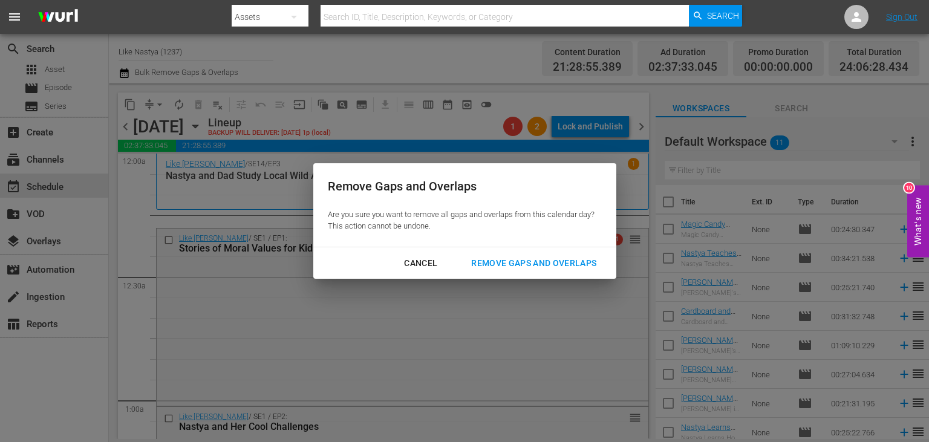
click at [514, 256] on button "Remove Gaps and Overlaps" at bounding box center [534, 263] width 154 height 22
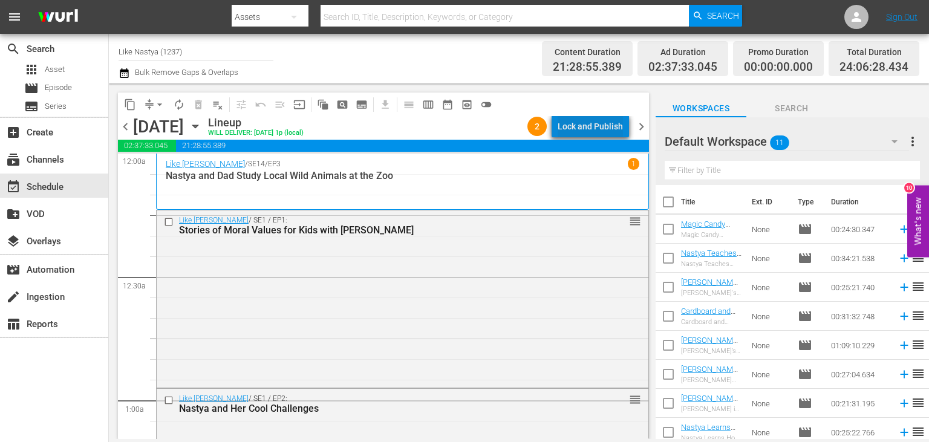
click at [620, 132] on div "Lock and Publish" at bounding box center [590, 127] width 65 height 22
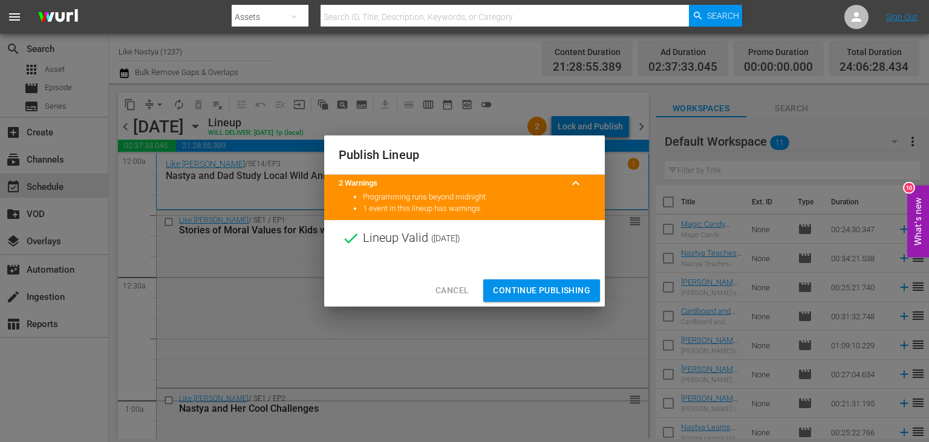
click at [560, 294] on span "Continue Publishing" at bounding box center [541, 290] width 97 height 15
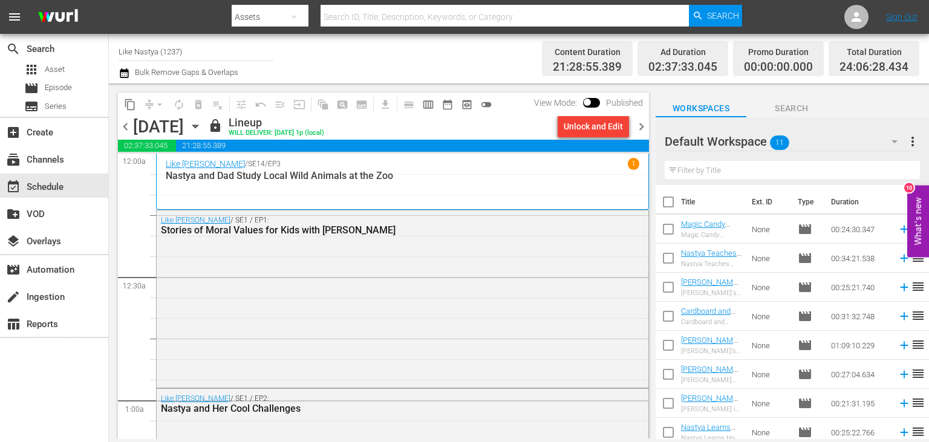
click at [202, 129] on icon "button" at bounding box center [195, 126] width 13 height 13
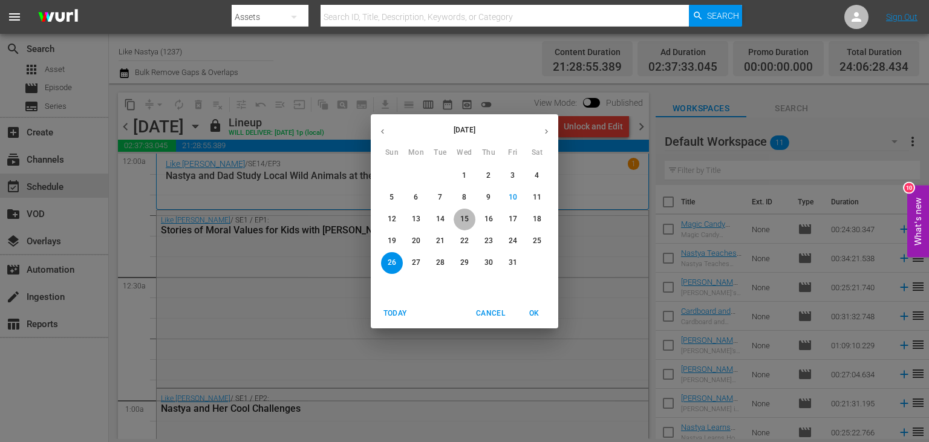
click at [470, 218] on span "15" at bounding box center [465, 219] width 22 height 10
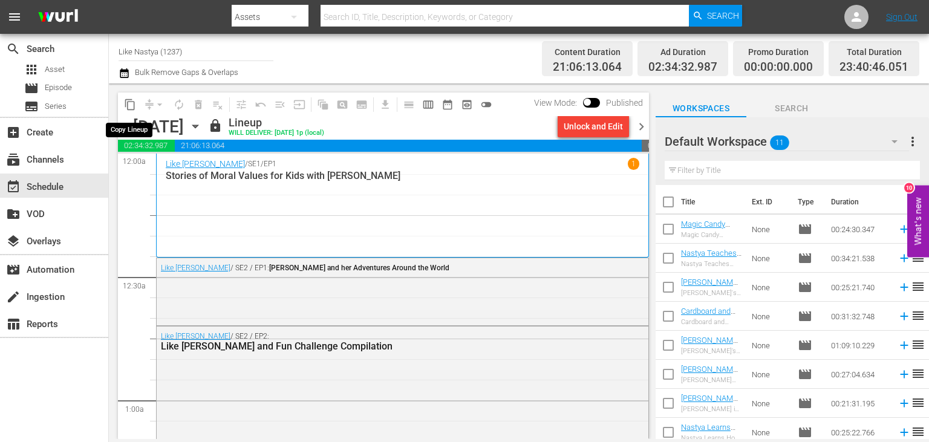
click at [128, 105] on span "content_copy" at bounding box center [130, 105] width 12 height 12
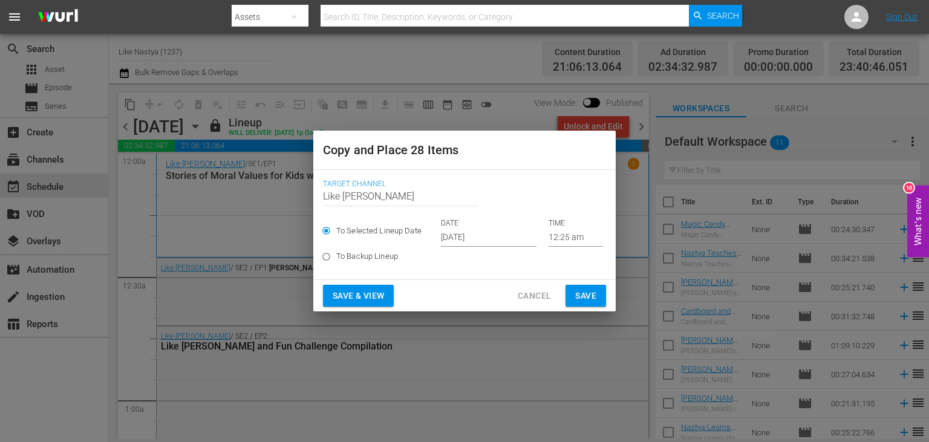
click at [529, 238] on input "[DATE]" at bounding box center [489, 238] width 96 height 18
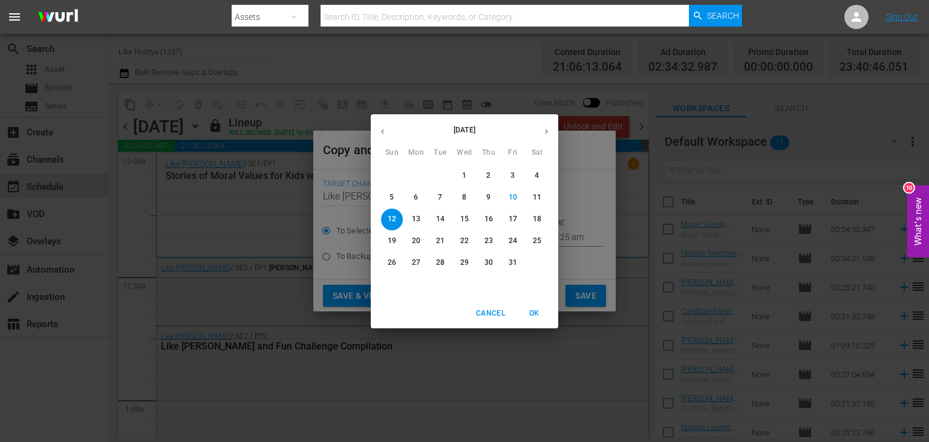
click at [418, 265] on p "27" at bounding box center [416, 263] width 8 height 10
type input "[DATE]"
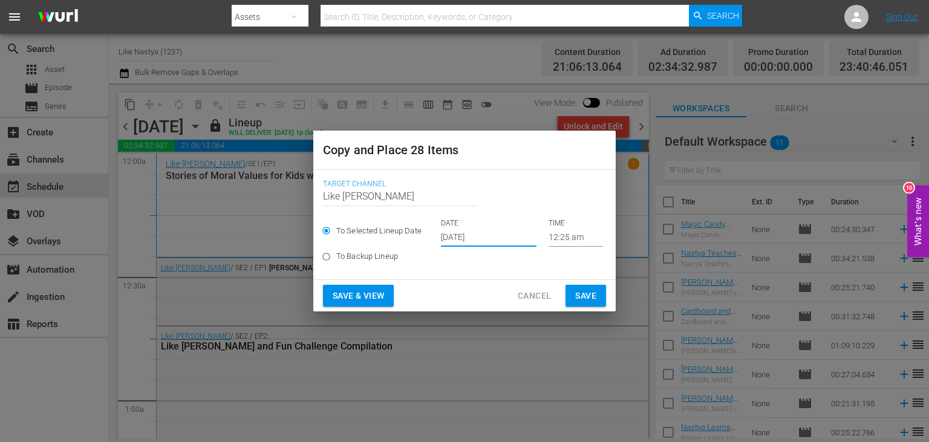
click at [370, 295] on span "Save & View" at bounding box center [358, 295] width 51 height 15
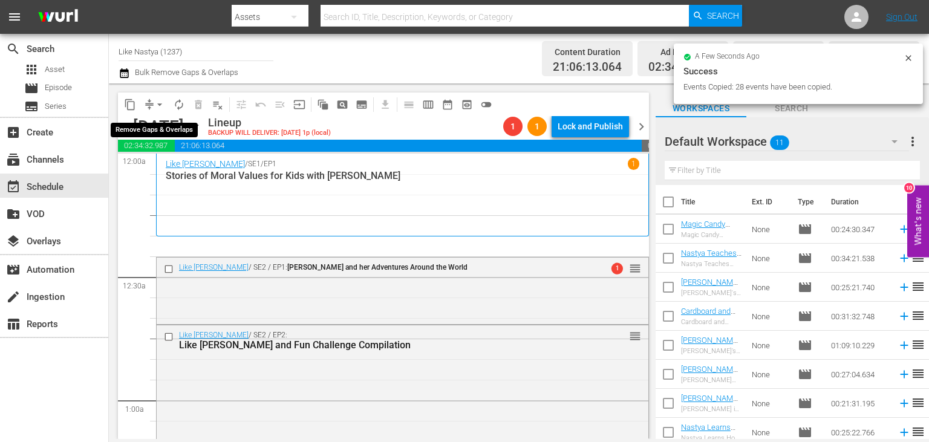
click at [157, 105] on span "arrow_drop_down" at bounding box center [160, 105] width 12 height 12
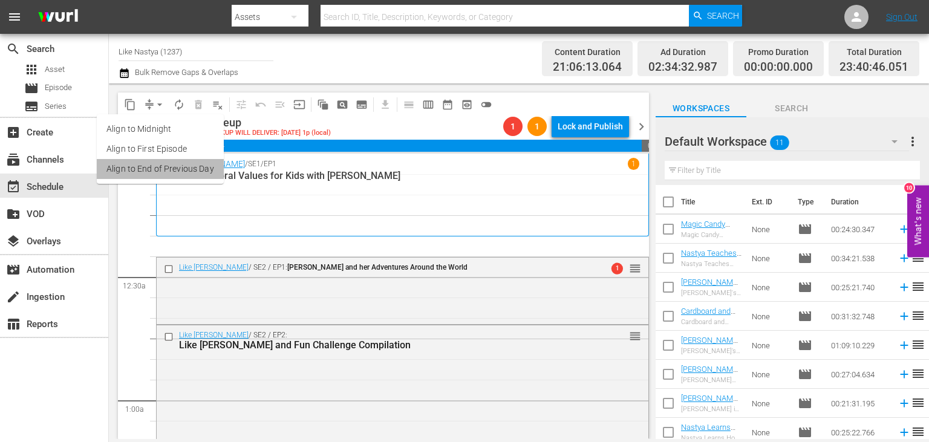
click at [189, 170] on li "Align to End of Previous Day" at bounding box center [160, 169] width 127 height 20
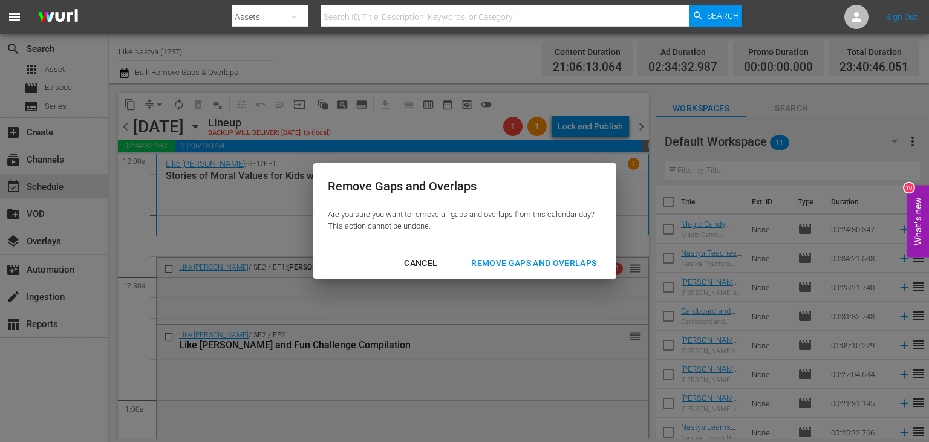
click at [521, 262] on div "Remove Gaps and Overlaps" at bounding box center [533, 263] width 145 height 15
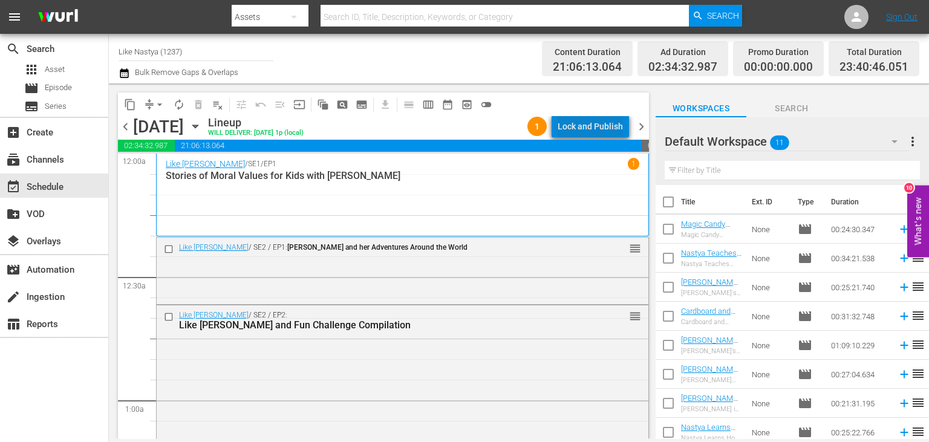
click at [606, 129] on div "Lock and Publish" at bounding box center [590, 127] width 65 height 22
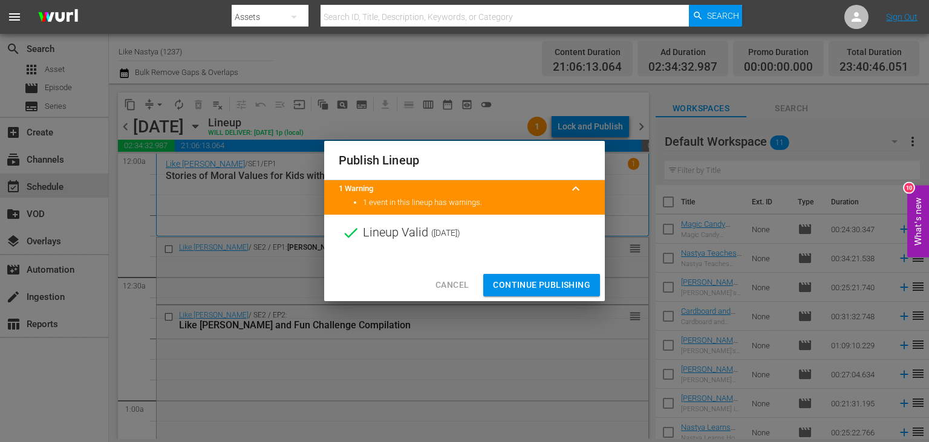
click at [544, 281] on span "Continue Publishing" at bounding box center [541, 285] width 97 height 15
